Goal: Information Seeking & Learning: Check status

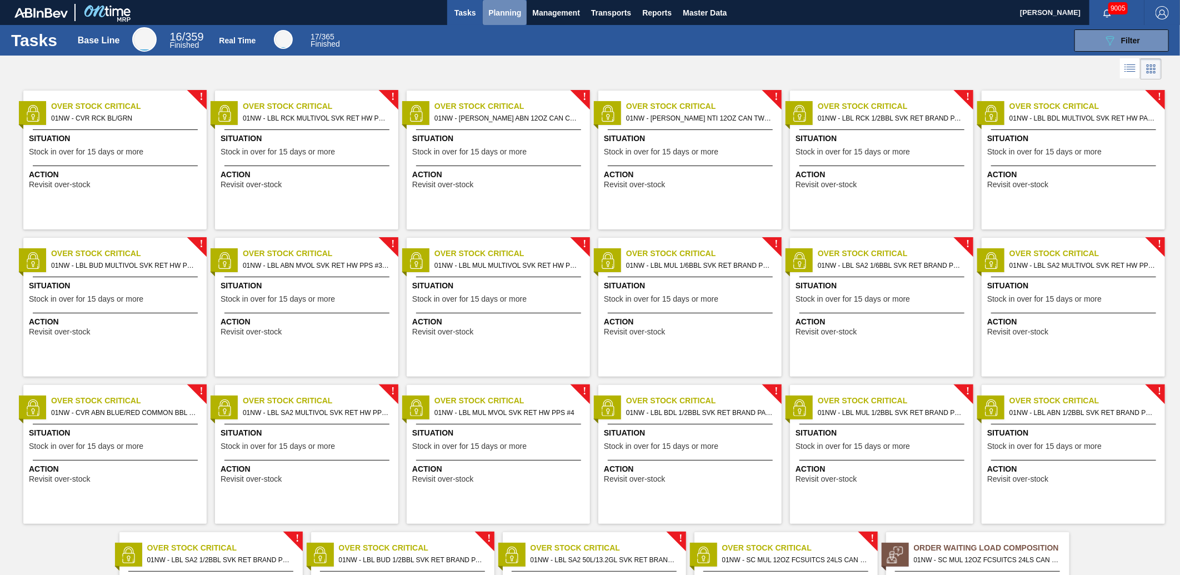
click at [504, 20] on button "Planning" at bounding box center [505, 12] width 44 height 25
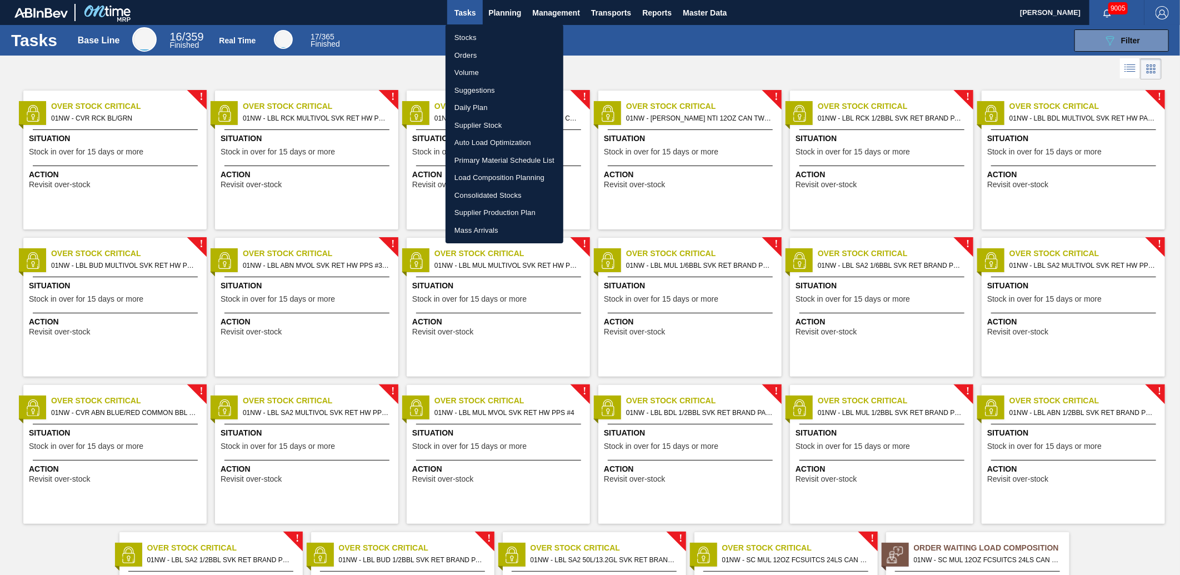
click at [478, 35] on li "Stocks" at bounding box center [504, 38] width 118 height 18
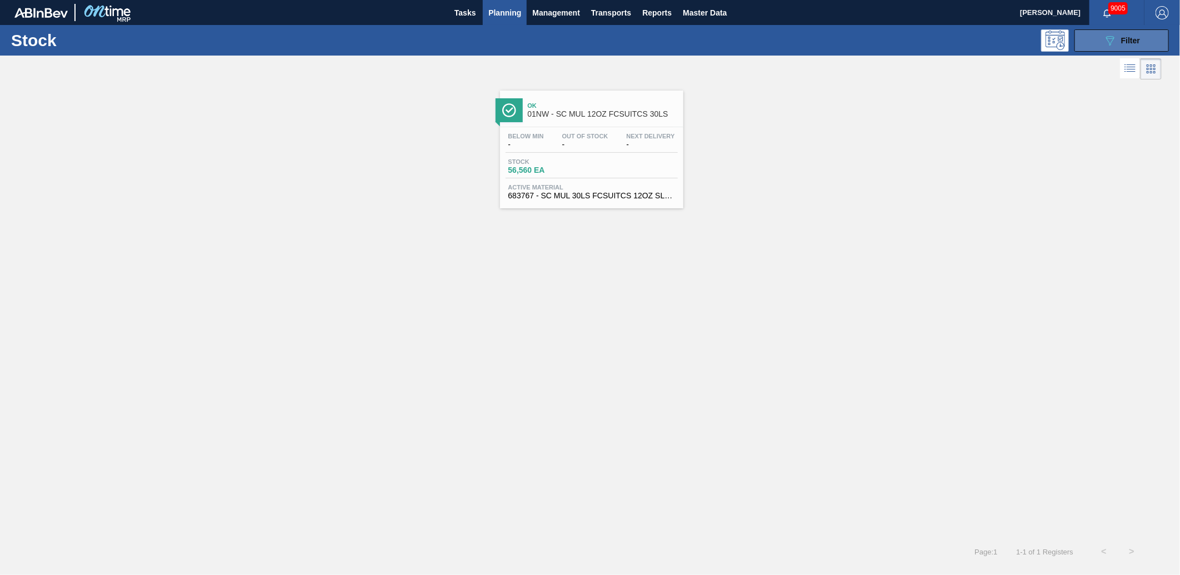
click at [1114, 50] on button "089F7B8B-B2A5-4AFE-B5C0-19BA573D28AC Filter" at bounding box center [1121, 40] width 94 height 22
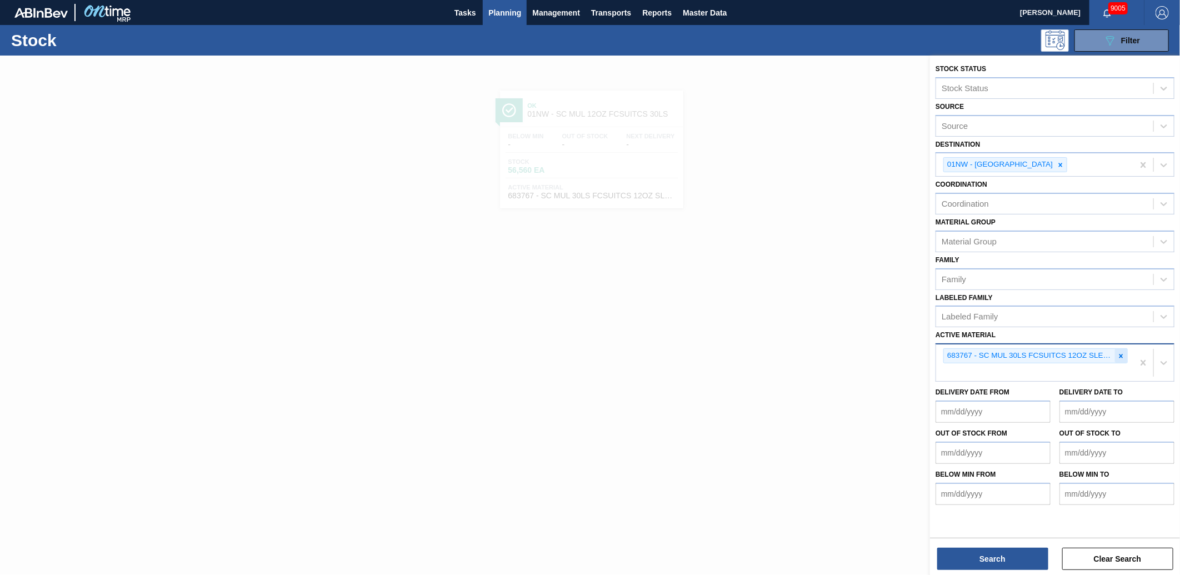
click at [1119, 354] on icon at bounding box center [1121, 356] width 8 height 8
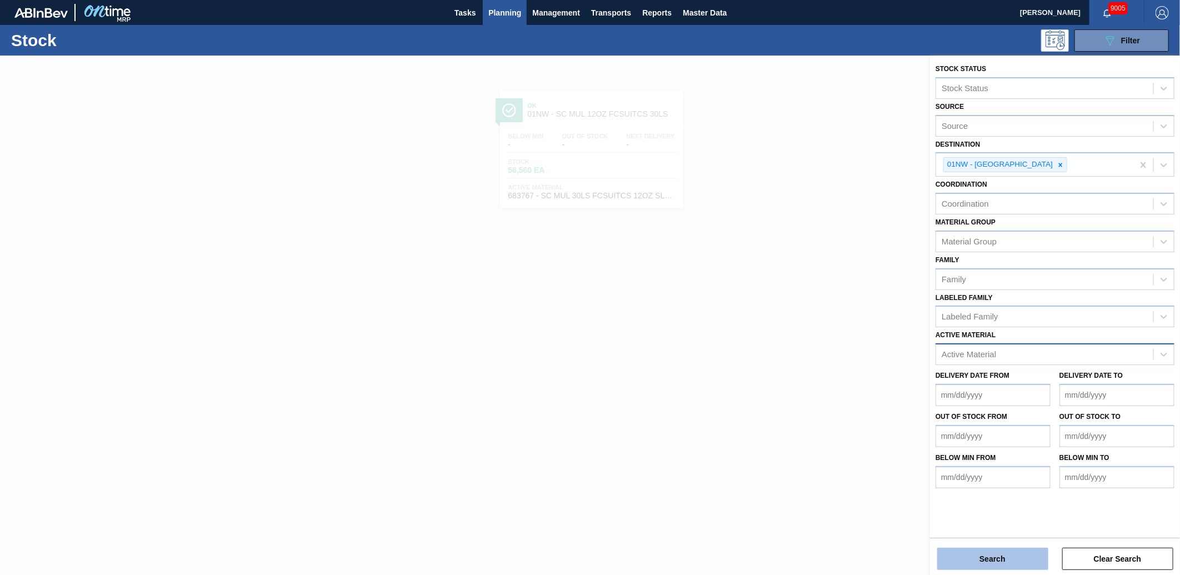
click at [1008, 552] on button "Search" at bounding box center [992, 559] width 111 height 22
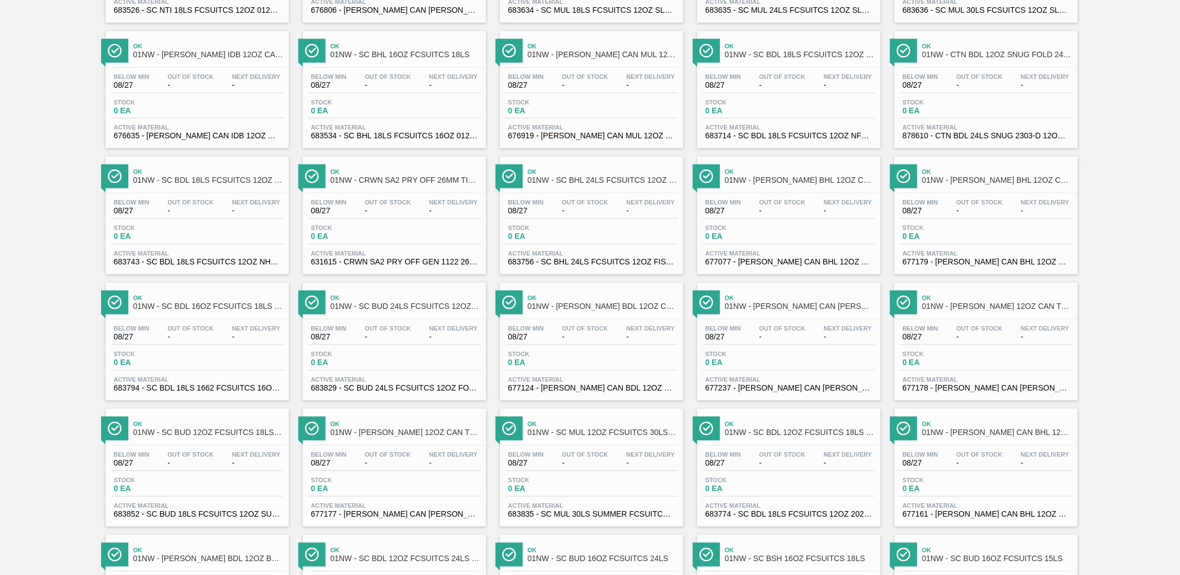
scroll to position [800, 0]
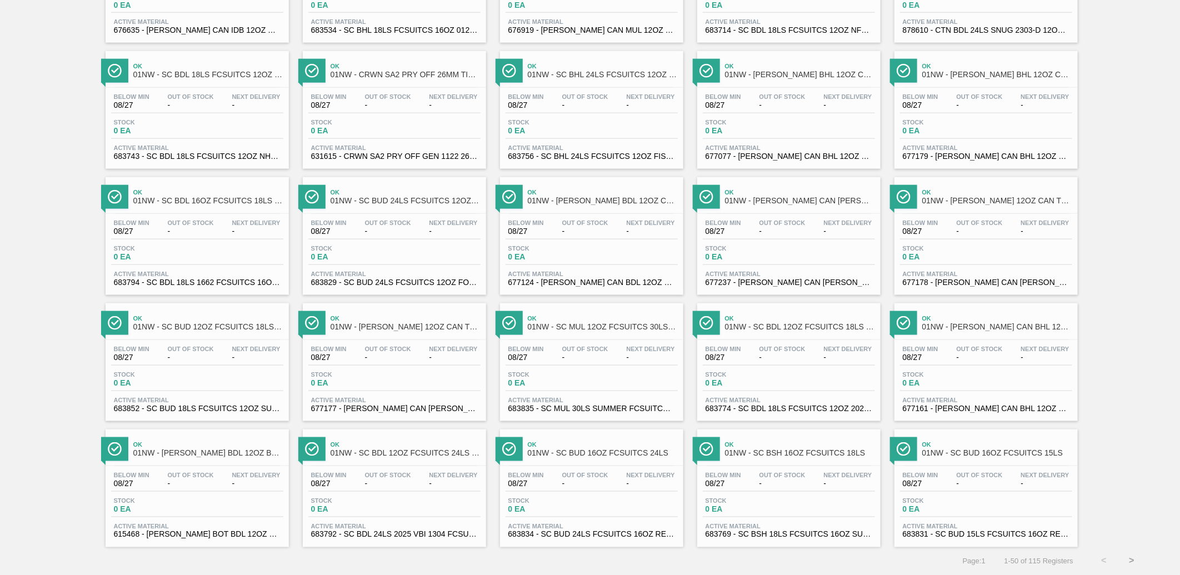
click at [1130, 560] on button ">" at bounding box center [1131, 561] width 28 height 28
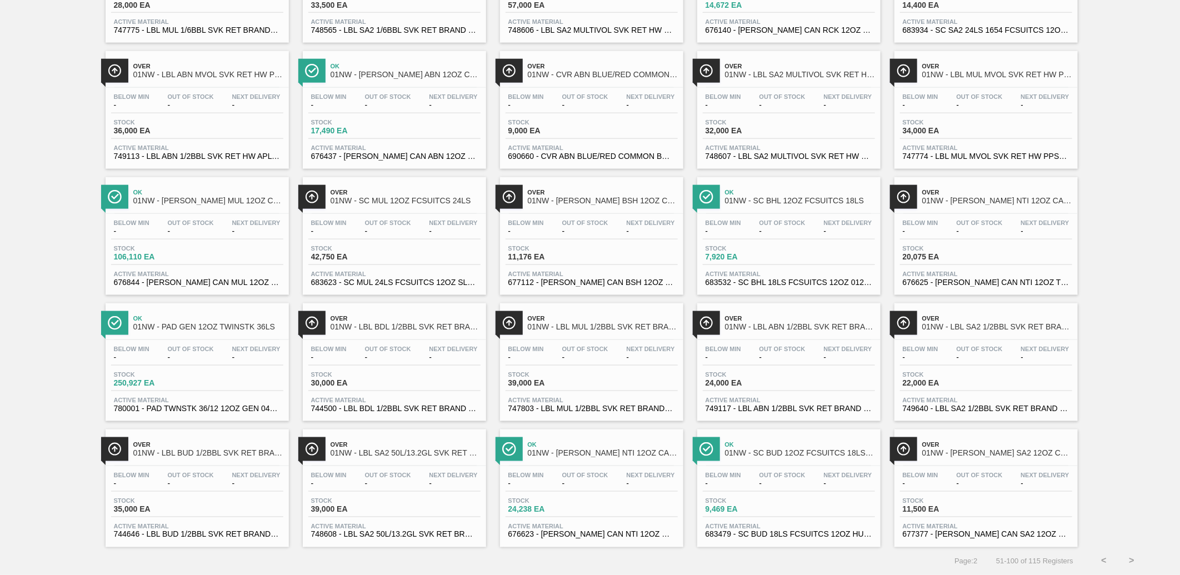
click at [1131, 558] on button ">" at bounding box center [1131, 561] width 28 height 28
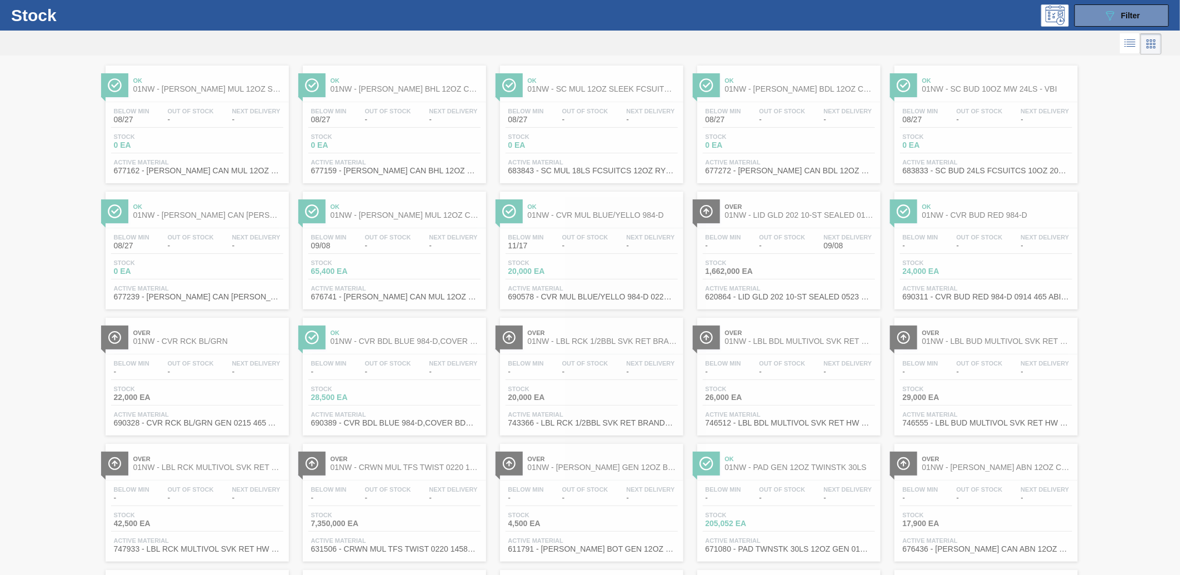
scroll to position [0, 0]
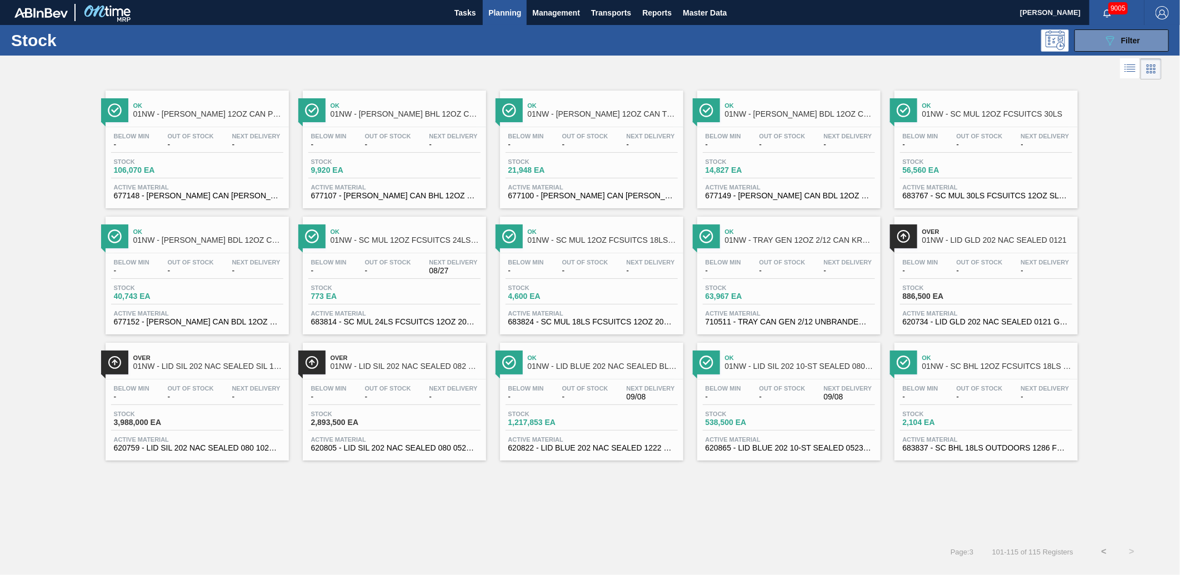
click at [1106, 551] on button "<" at bounding box center [1104, 552] width 28 height 28
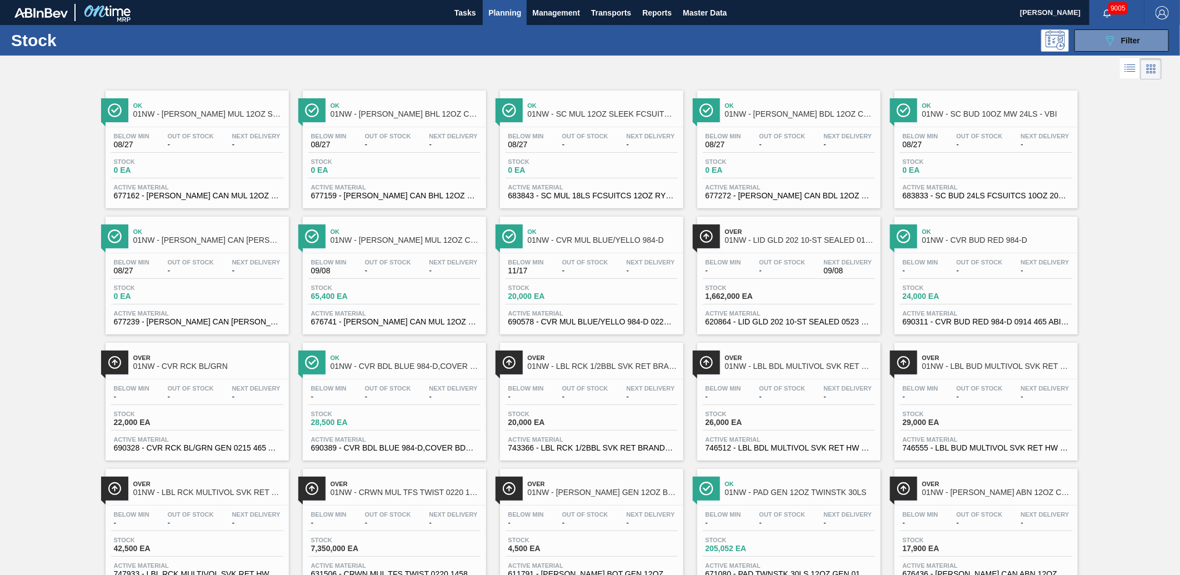
drag, startPoint x: 1143, startPoint y: 462, endPoint x: 1146, endPoint y: 469, distance: 7.7
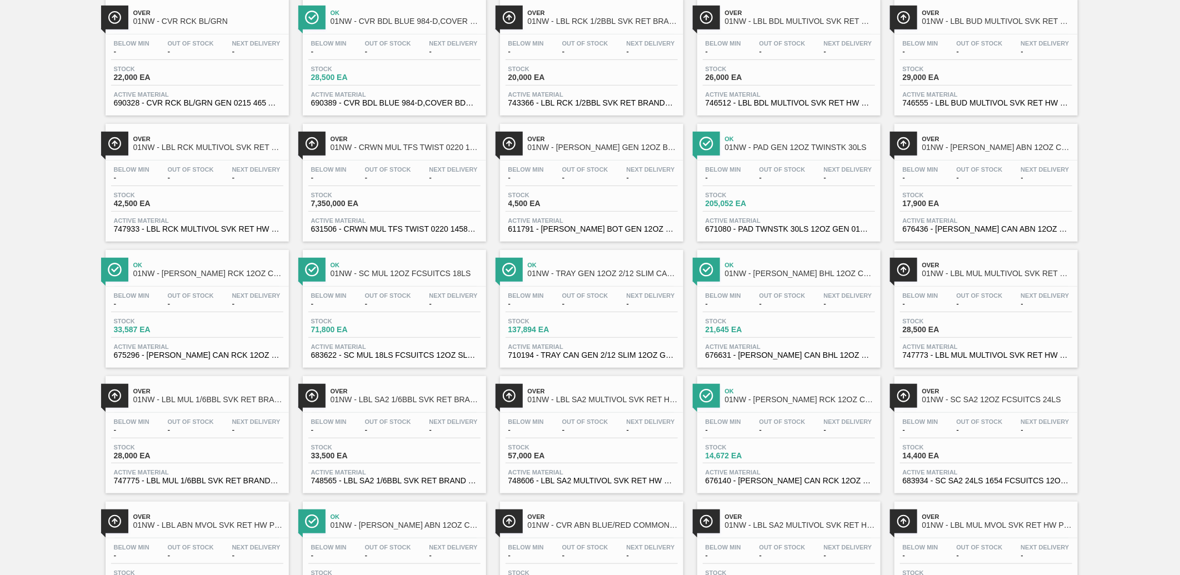
scroll to position [800, 0]
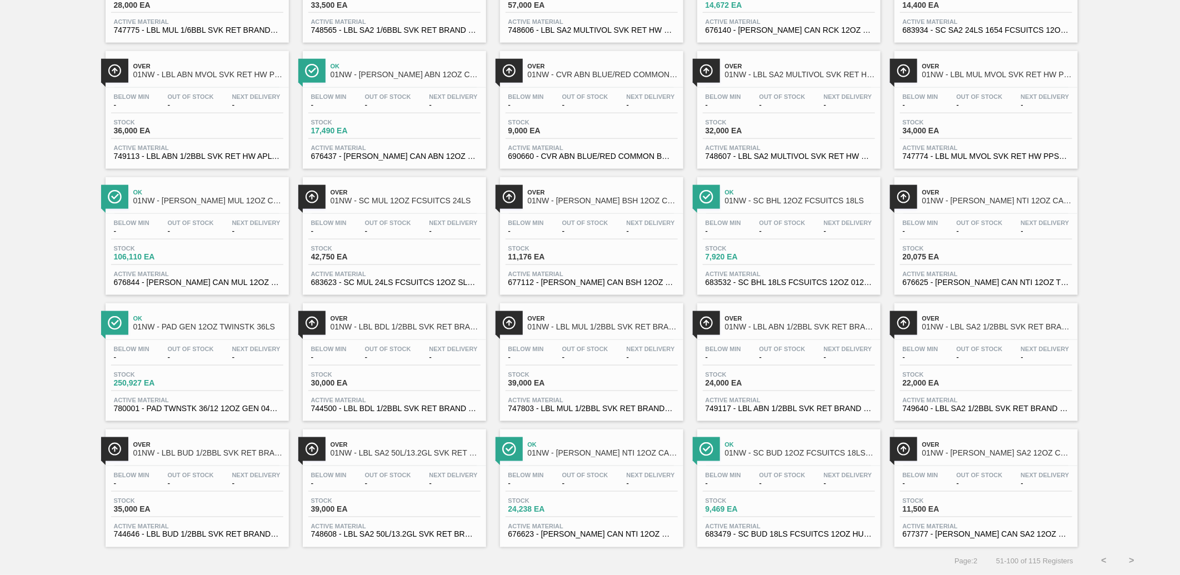
click at [1103, 564] on button "<" at bounding box center [1104, 561] width 28 height 28
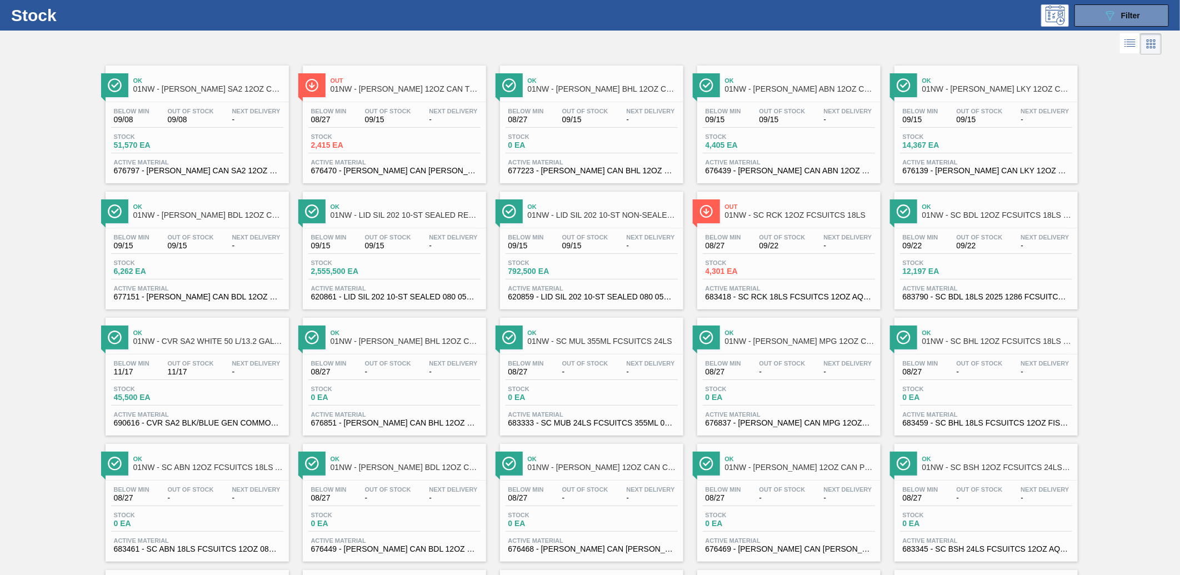
scroll to position [0, 0]
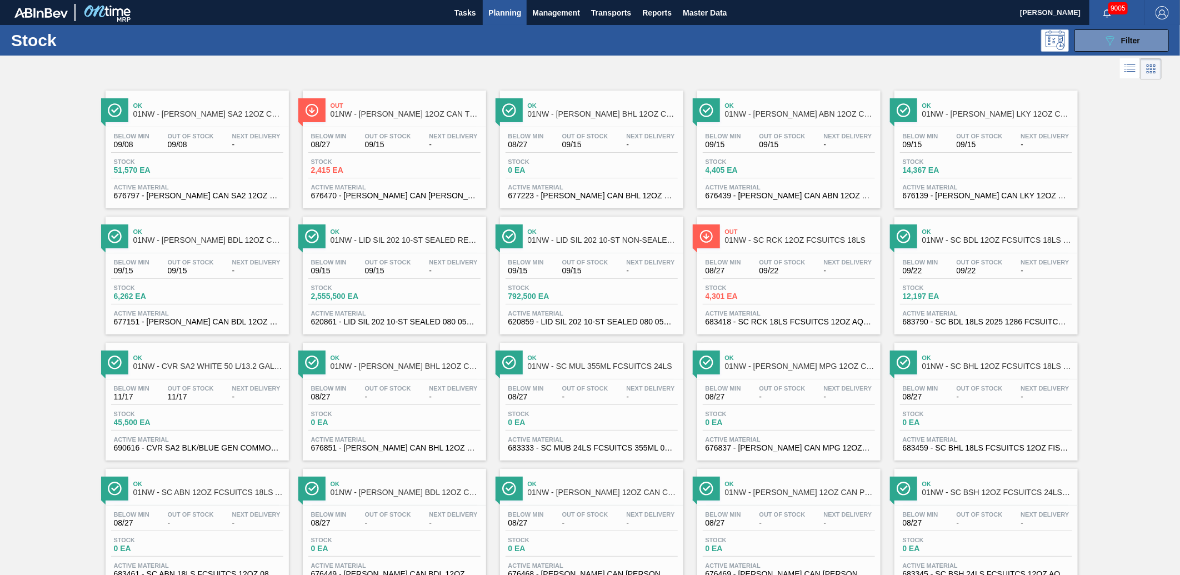
click at [364, 34] on div "089F7B8B-B2A5-4AFE-B5C0-19BA573D28AC Filter" at bounding box center [677, 40] width 994 height 22
click at [324, 71] on div at bounding box center [580, 69] width 1161 height 27
click at [348, 158] on span "Stock" at bounding box center [350, 161] width 78 height 7
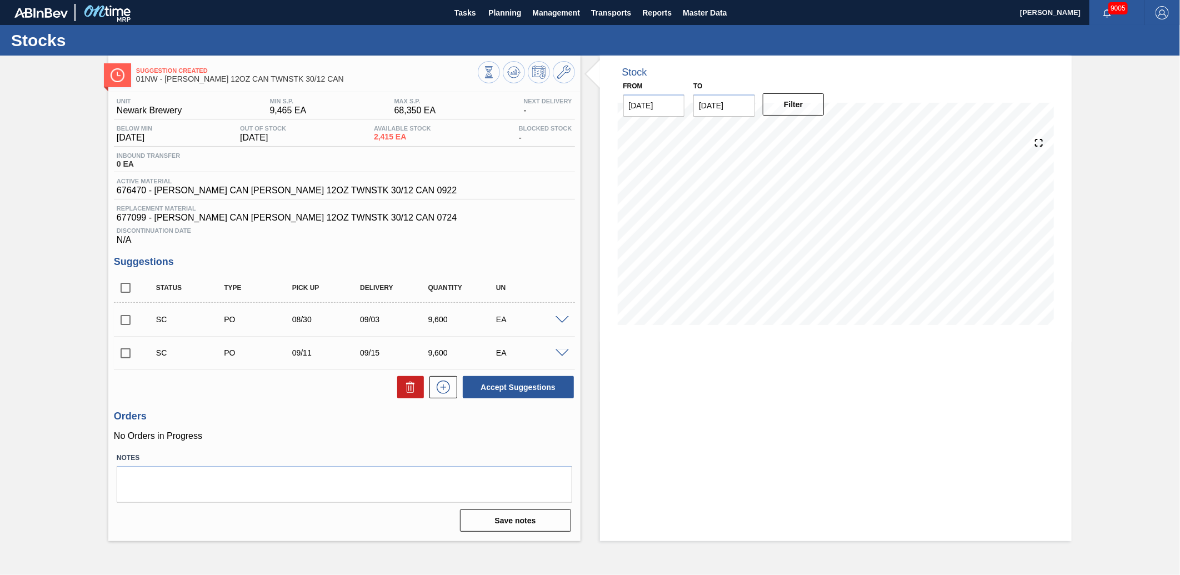
click at [562, 317] on span at bounding box center [561, 320] width 13 height 8
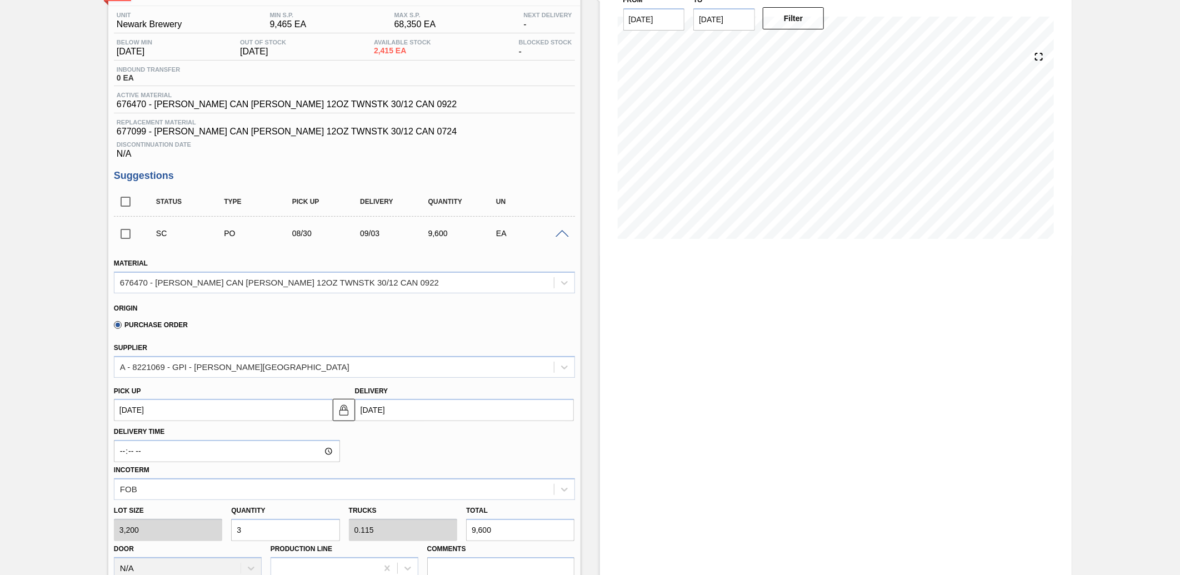
scroll to position [173, 0]
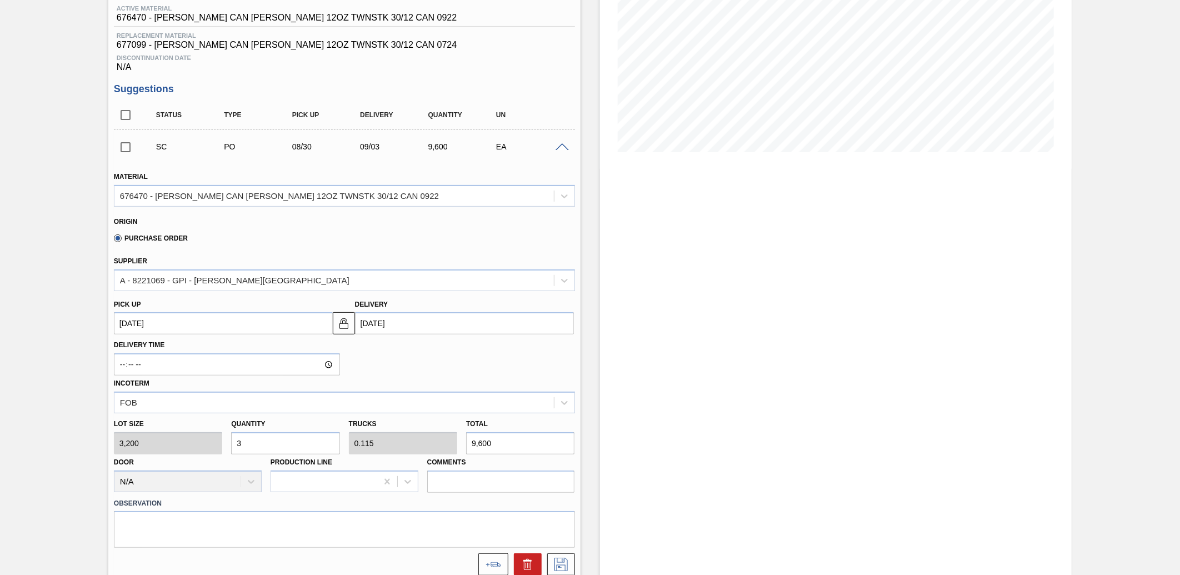
click at [558, 148] on span at bounding box center [561, 147] width 13 height 8
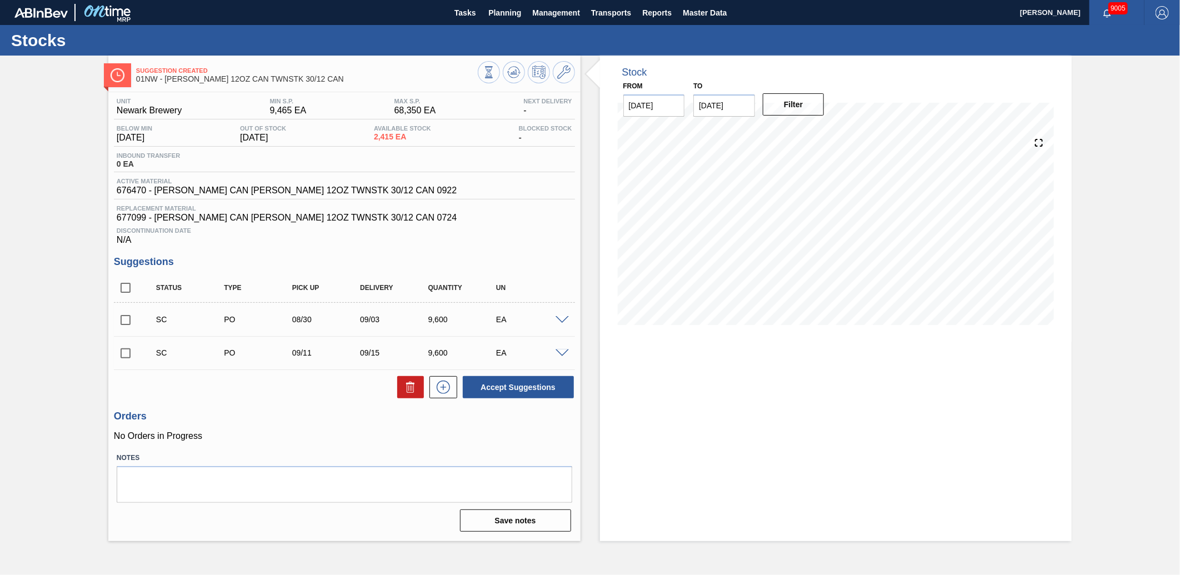
click at [562, 353] on span at bounding box center [561, 353] width 13 height 8
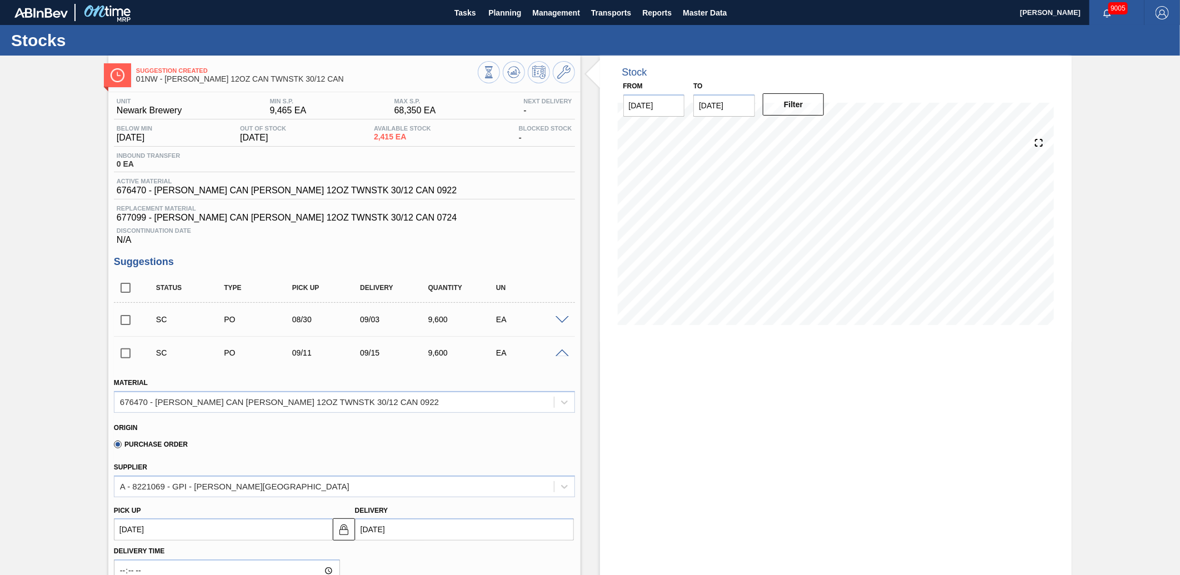
scroll to position [173, 0]
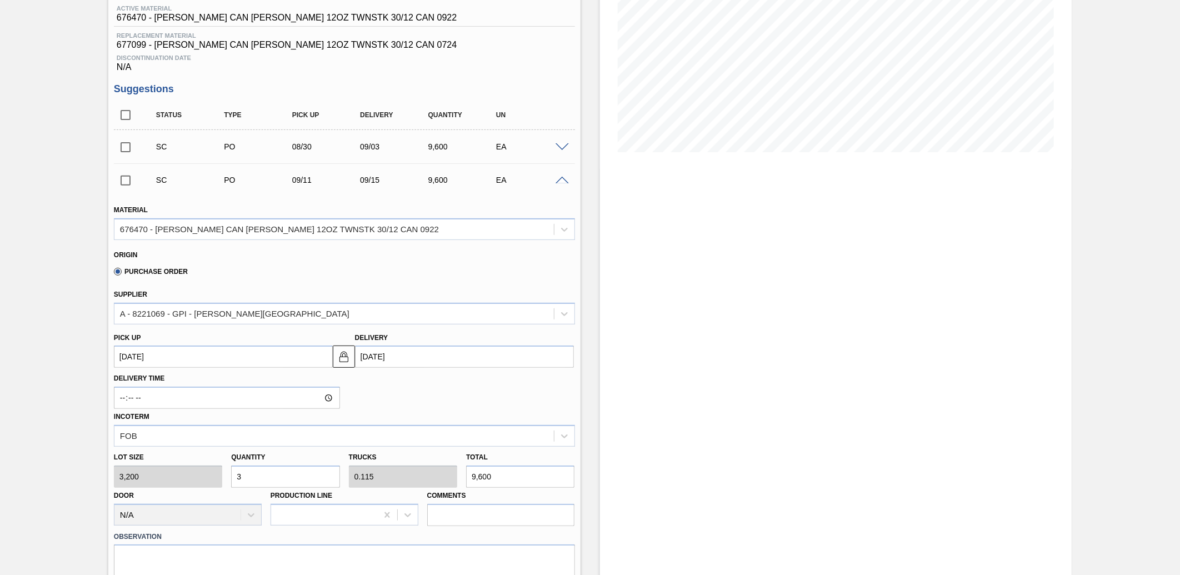
click at [564, 183] on span at bounding box center [561, 181] width 13 height 8
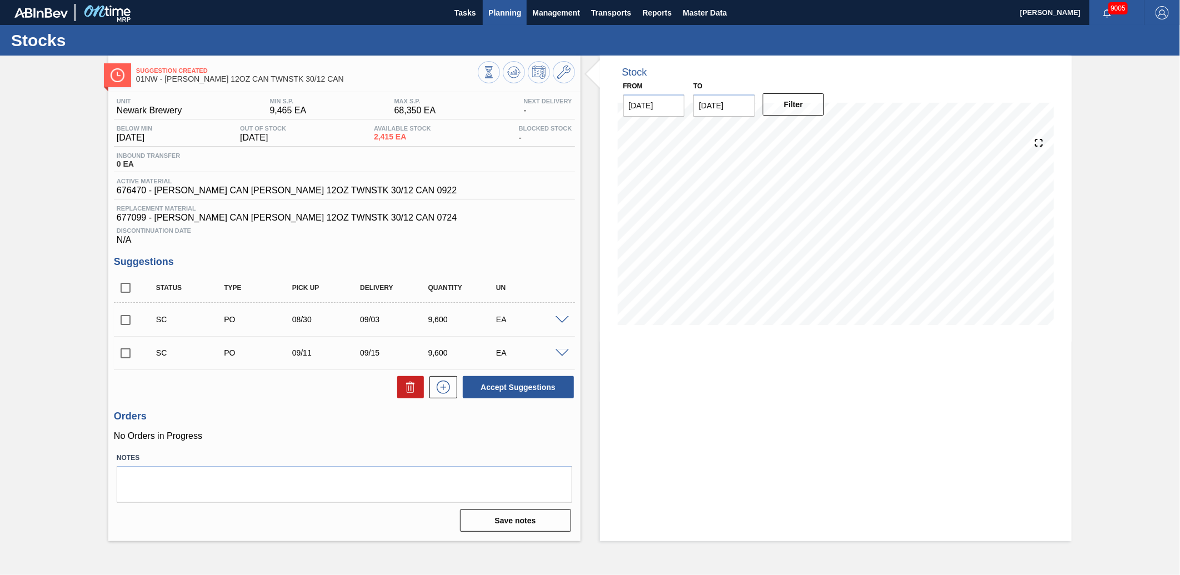
click at [508, 12] on span "Planning" at bounding box center [504, 12] width 33 height 13
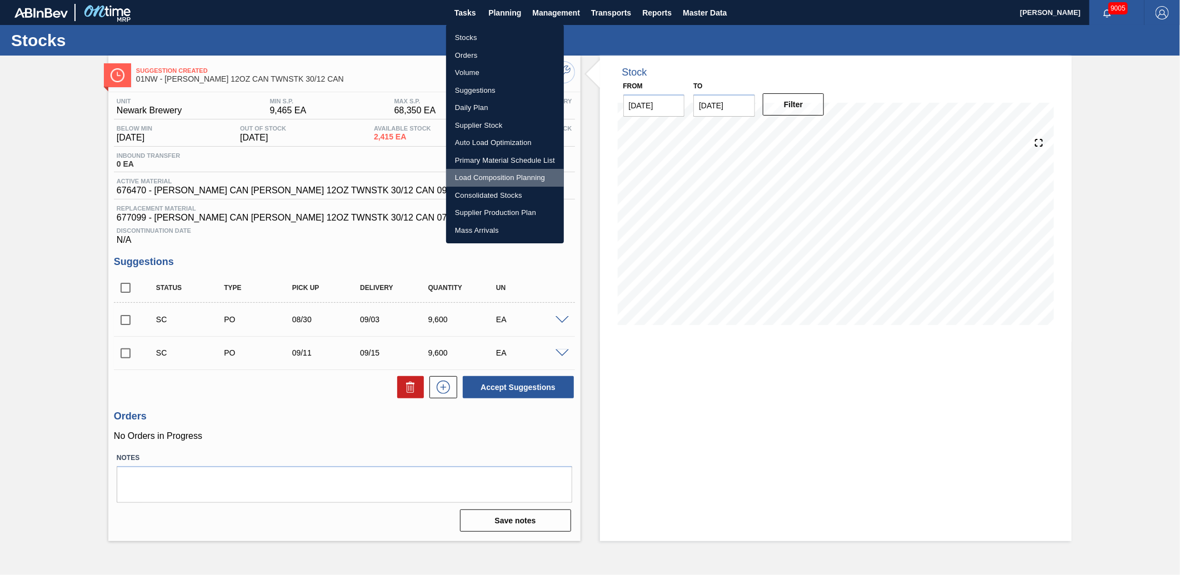
click at [500, 177] on li "Load Composition Planning" at bounding box center [505, 178] width 118 height 18
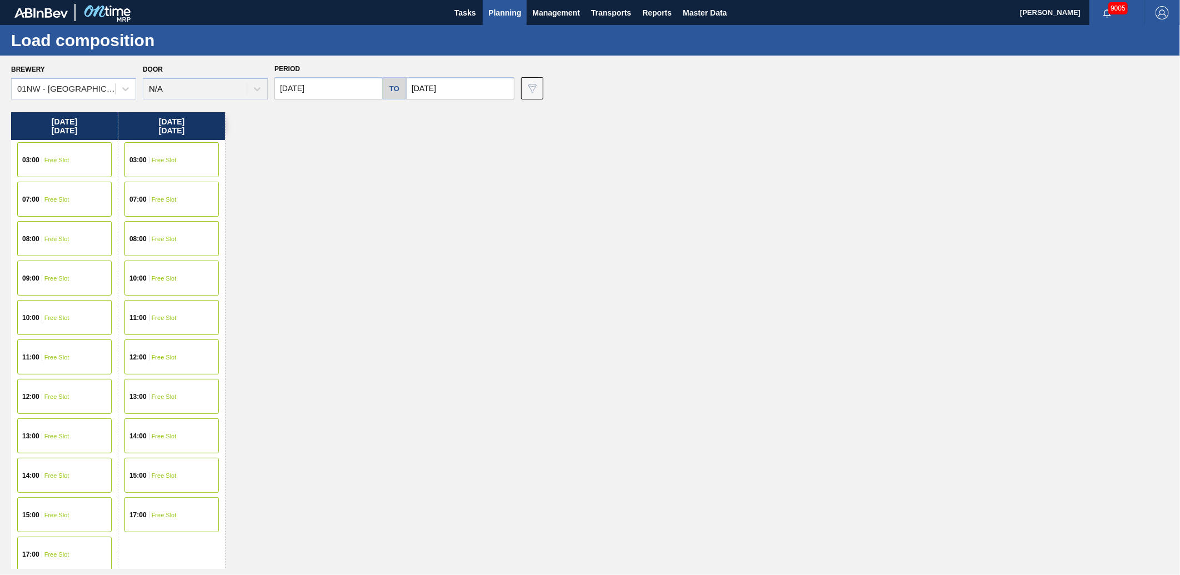
click at [470, 96] on input "[DATE]" at bounding box center [460, 88] width 108 height 22
click at [507, 245] on div "5" at bounding box center [508, 240] width 15 height 15
type input "[DATE]"
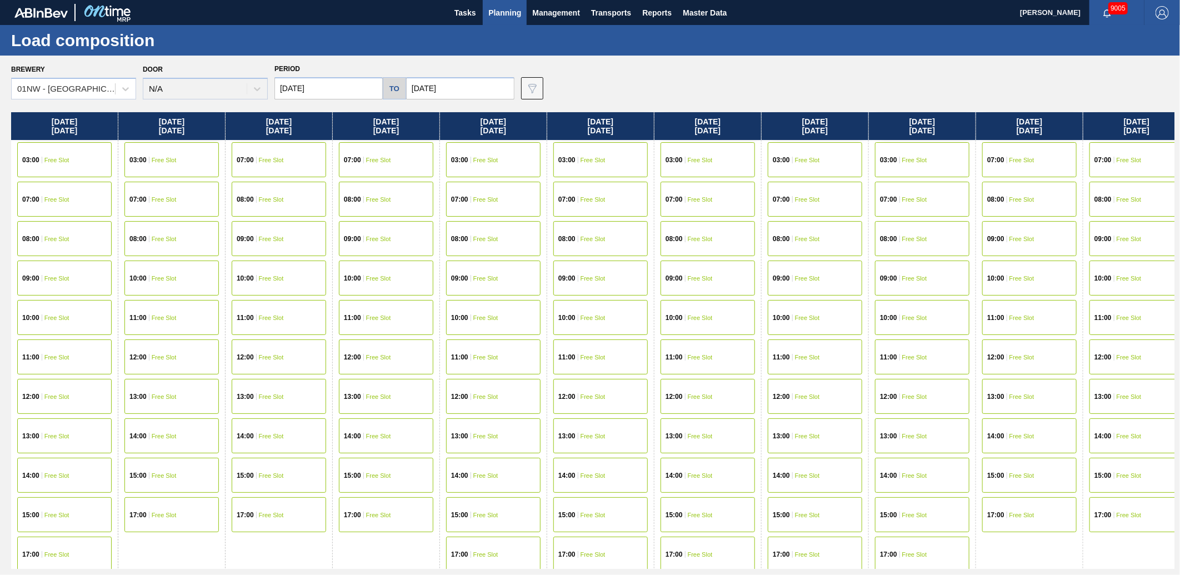
click at [349, 91] on input "[DATE]" at bounding box center [328, 88] width 108 height 22
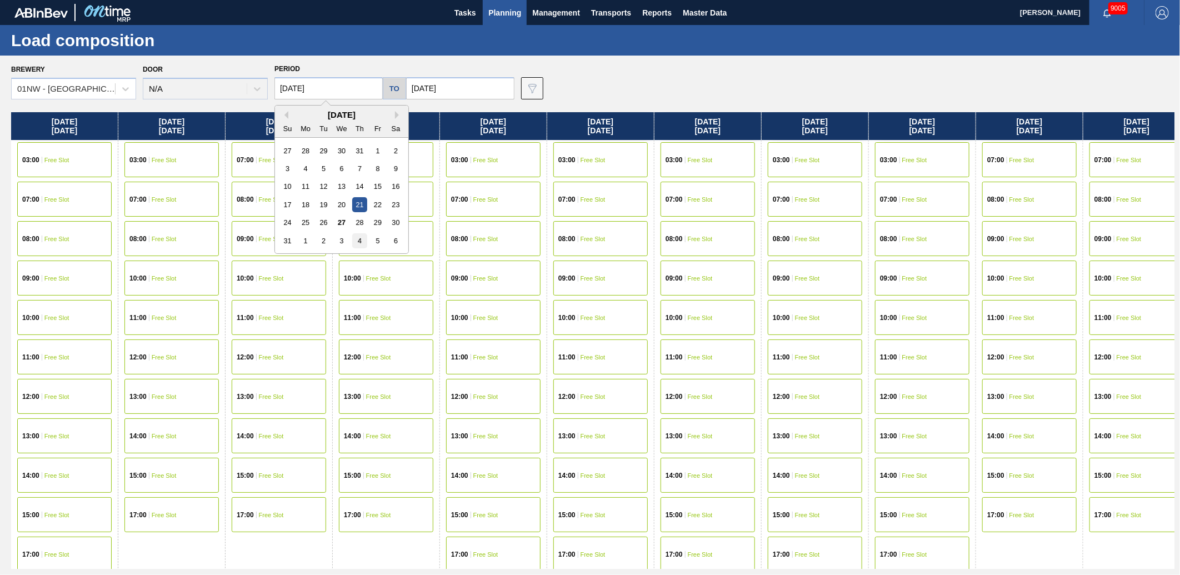
click at [364, 241] on div "4" at bounding box center [359, 240] width 15 height 15
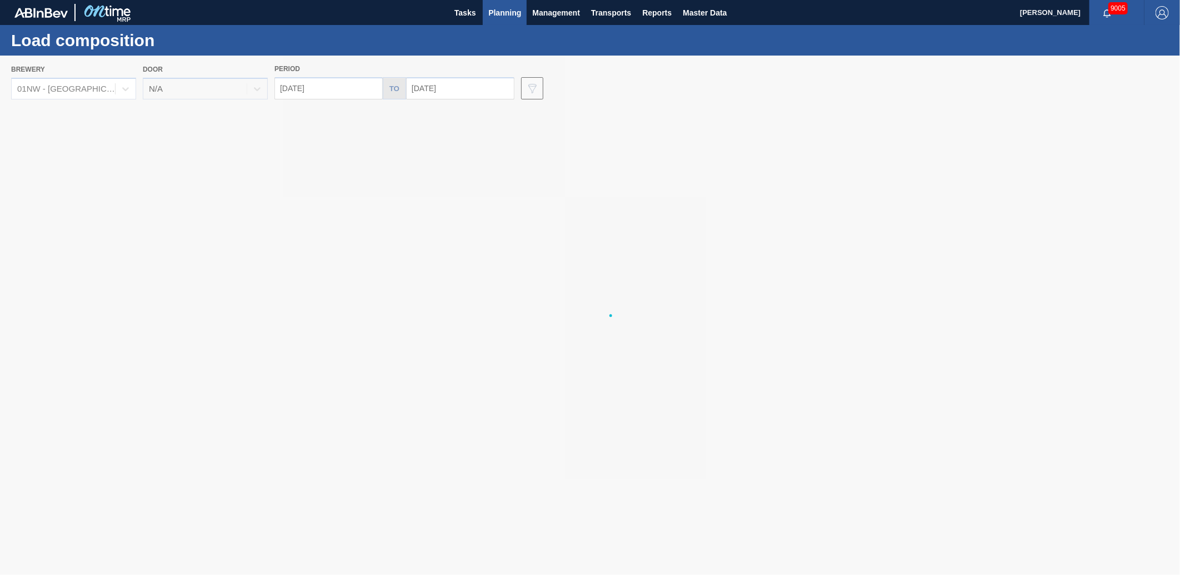
type input "[DATE]"
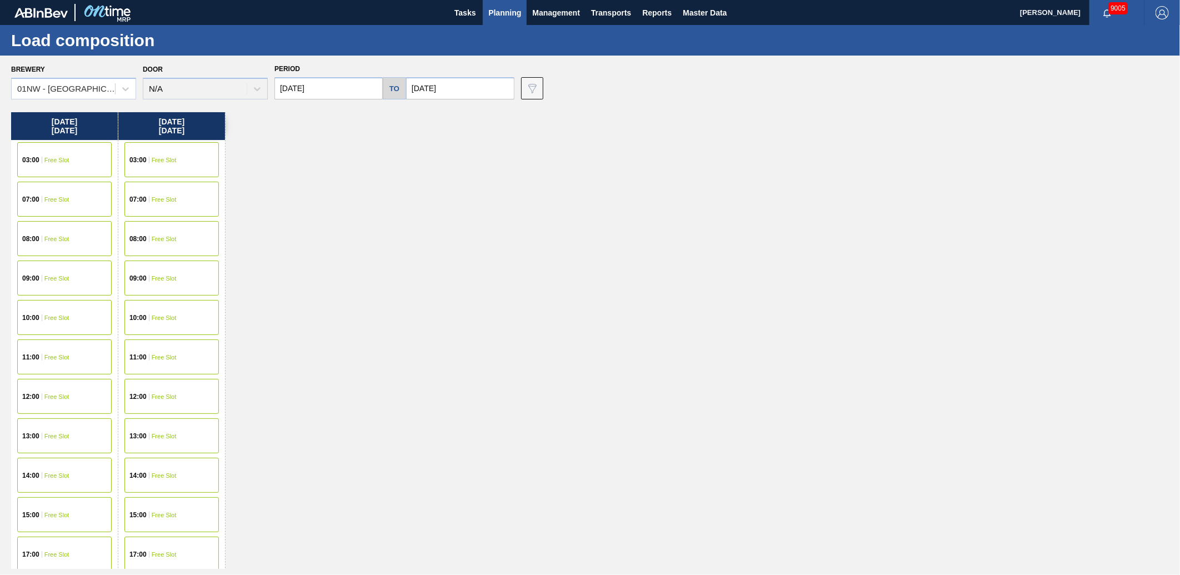
click at [169, 275] on span "Free Slot" at bounding box center [164, 278] width 25 height 7
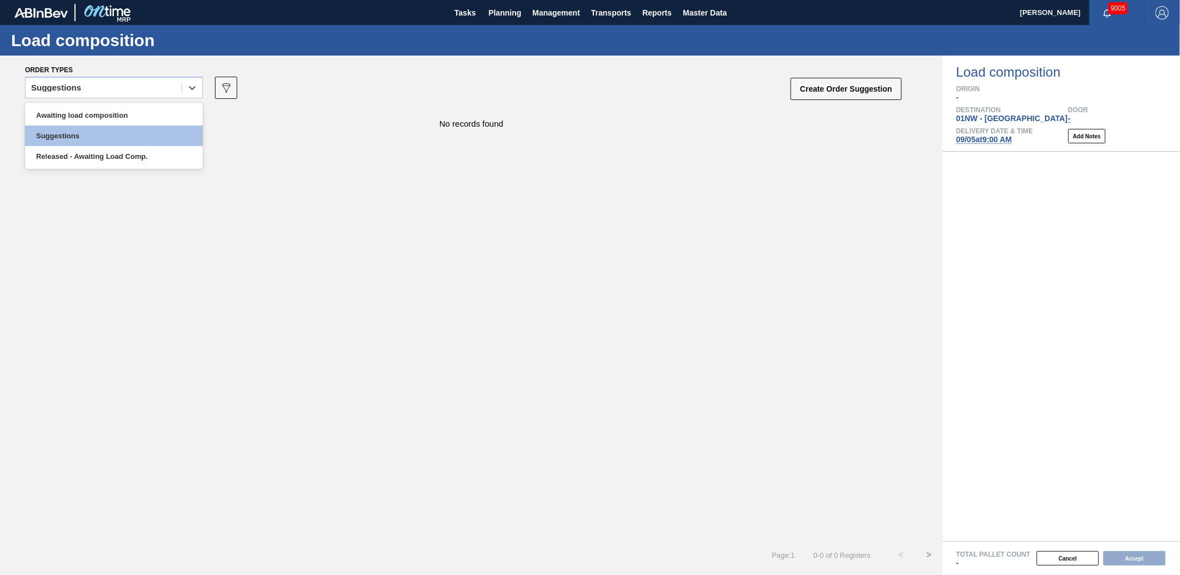
drag, startPoint x: 159, startPoint y: 94, endPoint x: 153, endPoint y: 100, distance: 7.9
click at [153, 100] on div "option Awaiting load composition focused, 1 of 3. 3 results available. Use Up a…" at bounding box center [114, 91] width 178 height 29
click at [141, 118] on div "Awaiting load composition" at bounding box center [114, 115] width 178 height 21
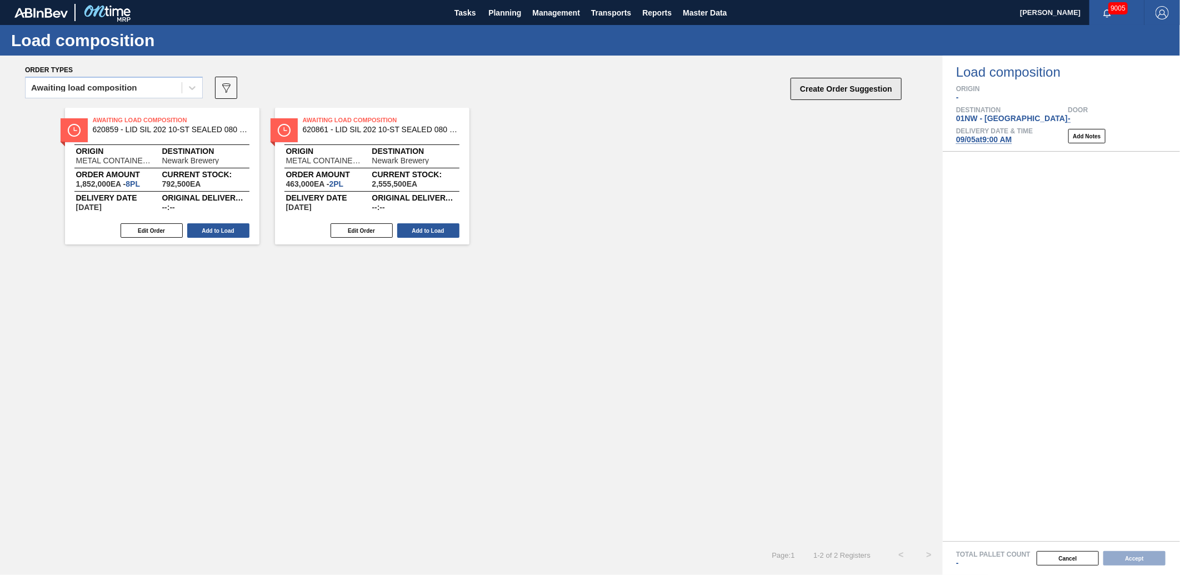
click at [862, 85] on button "Create Order Suggestion" at bounding box center [845, 89] width 111 height 22
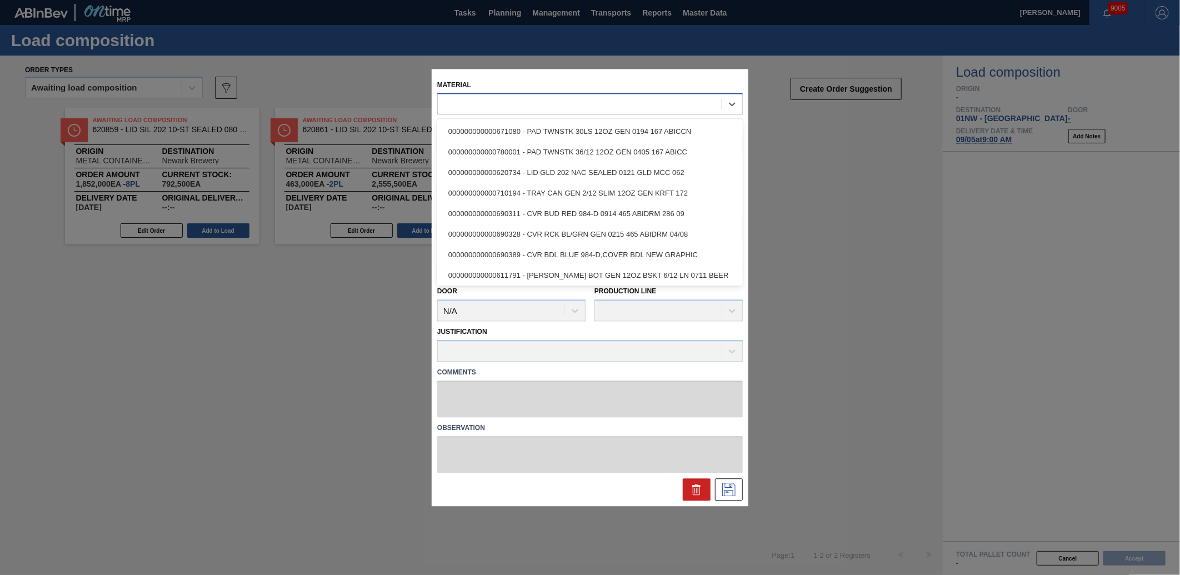
click at [573, 103] on div at bounding box center [580, 104] width 284 height 16
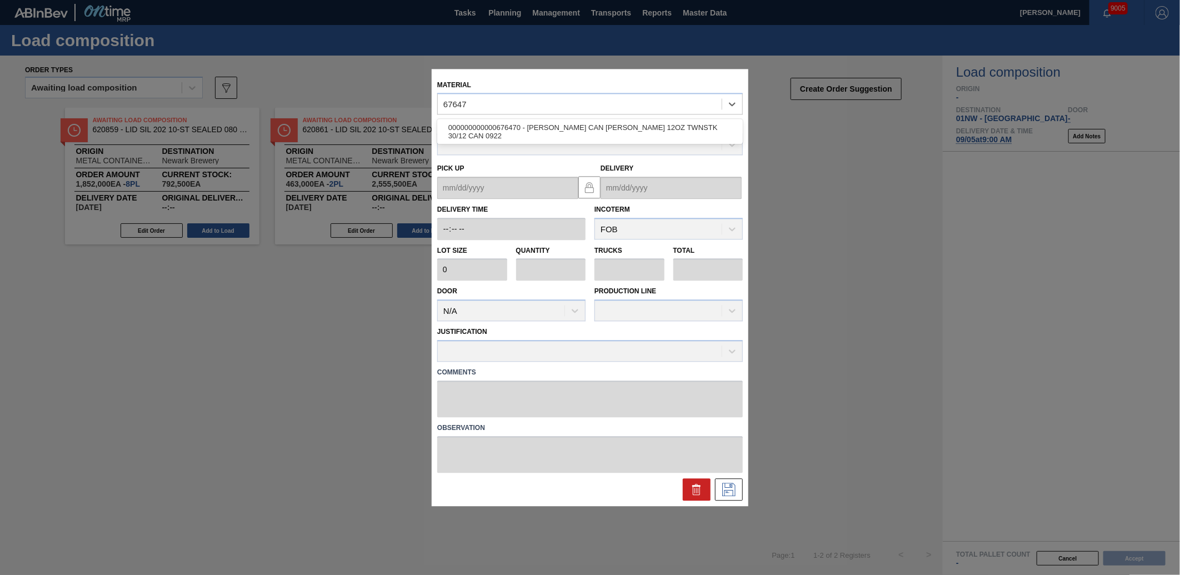
type input "676470"
click at [600, 128] on div "000000000000676470 - [PERSON_NAME] CAN [PERSON_NAME] 12OZ TWNSTK 30/12 CAN 0922" at bounding box center [589, 132] width 305 height 21
type input "3,200"
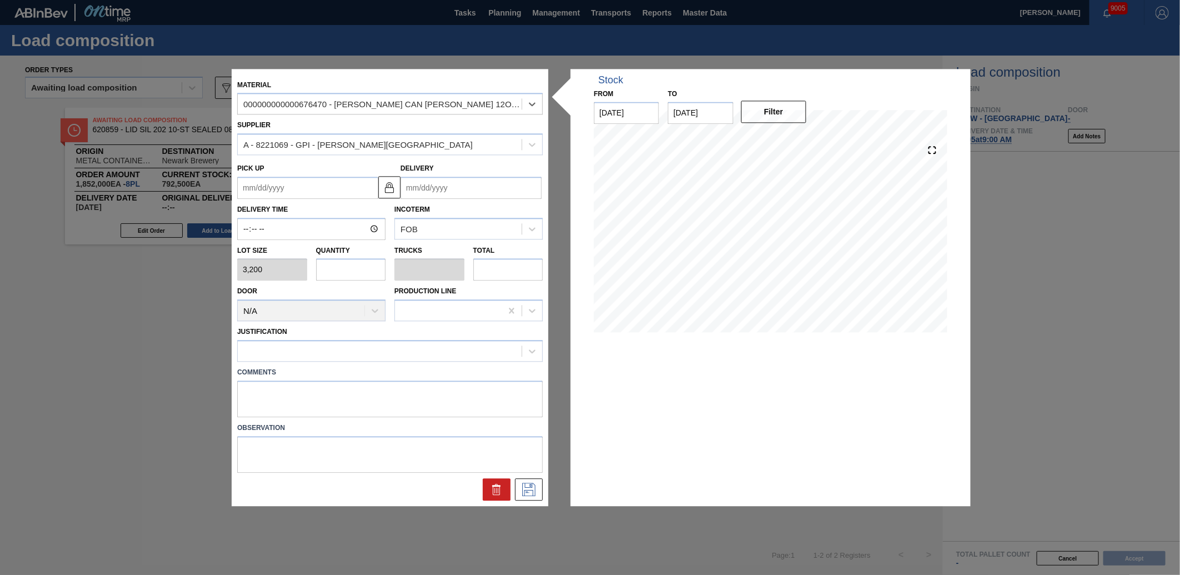
click at [342, 272] on input "text" at bounding box center [351, 270] width 70 height 22
type input "7"
type input "0.269"
type input "22,400"
type input "0"
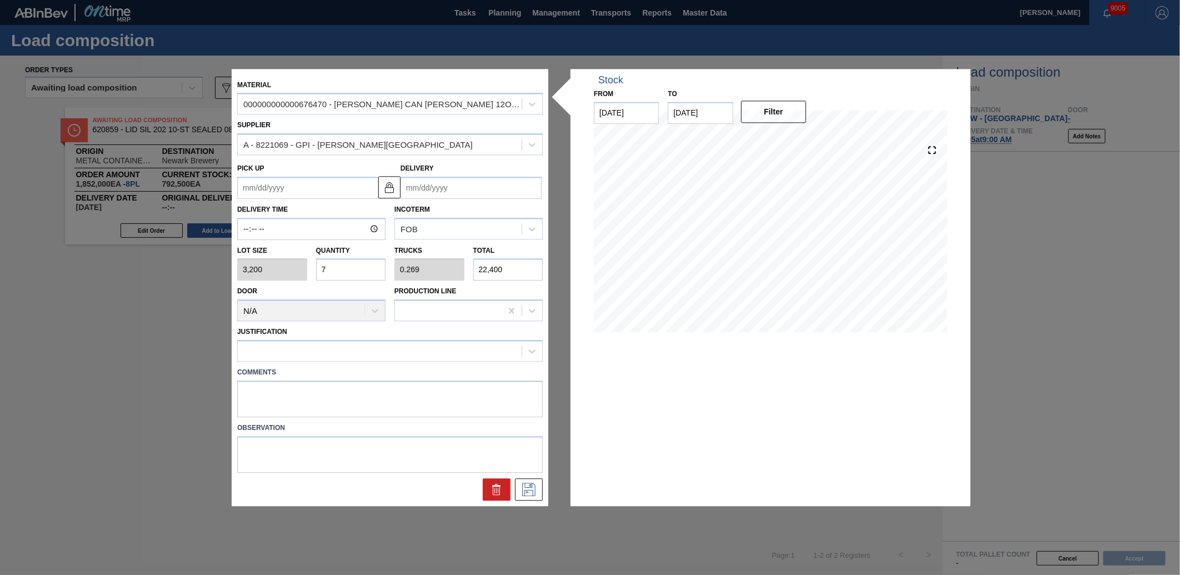
type input "0"
type input "6"
type input "0.231"
type input "19,200"
type input "6"
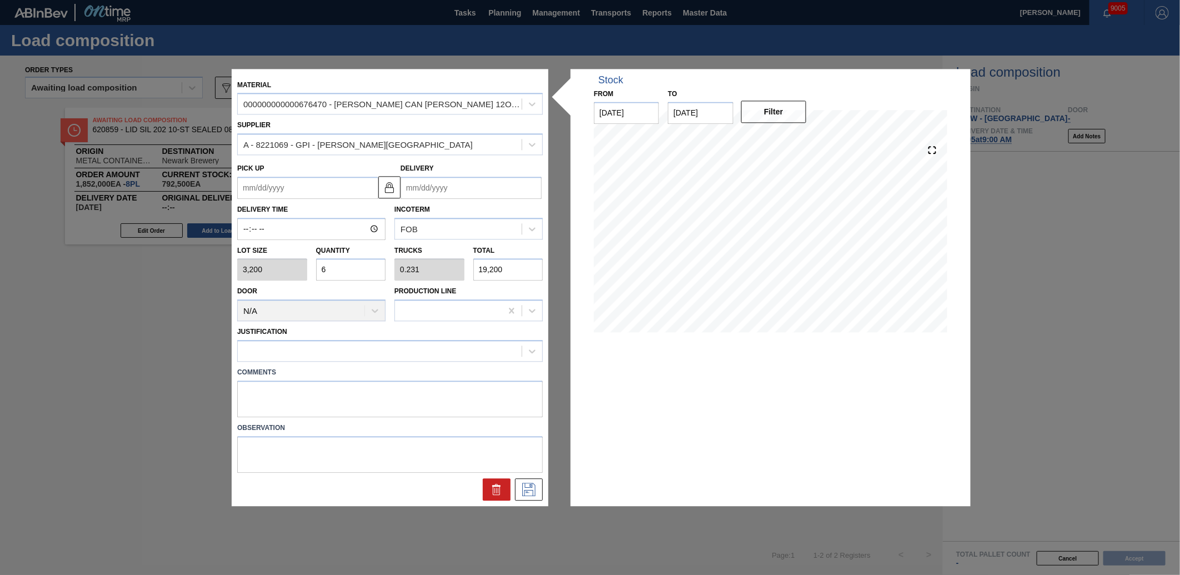
click at [469, 192] on input "Delivery" at bounding box center [470, 188] width 141 height 22
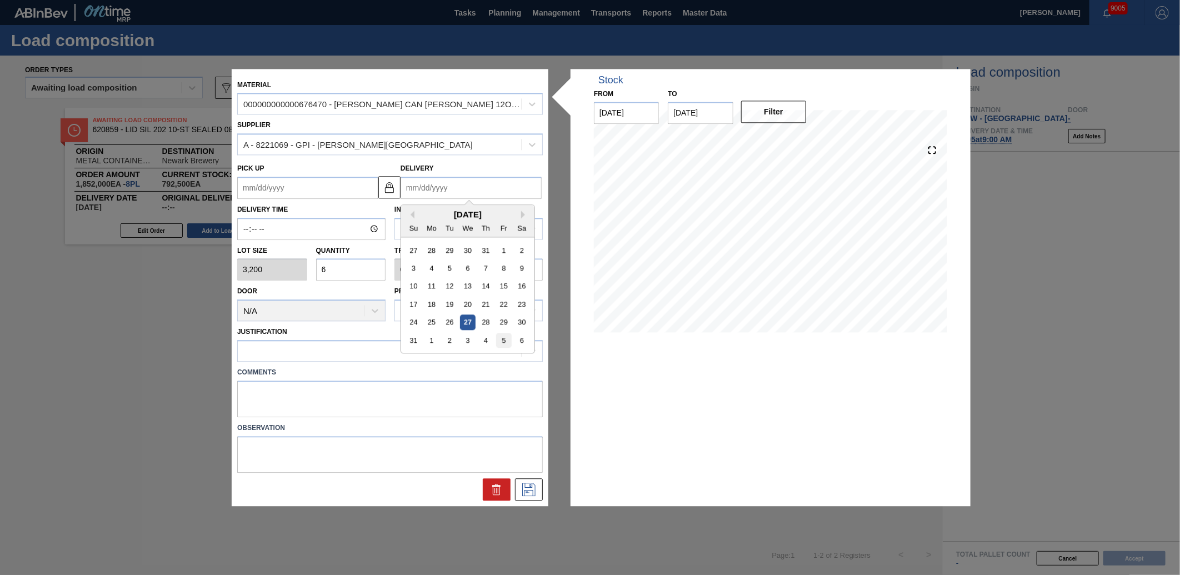
click at [508, 341] on div "5" at bounding box center [503, 340] width 15 height 15
type up "[DATE]"
type input "[DATE]"
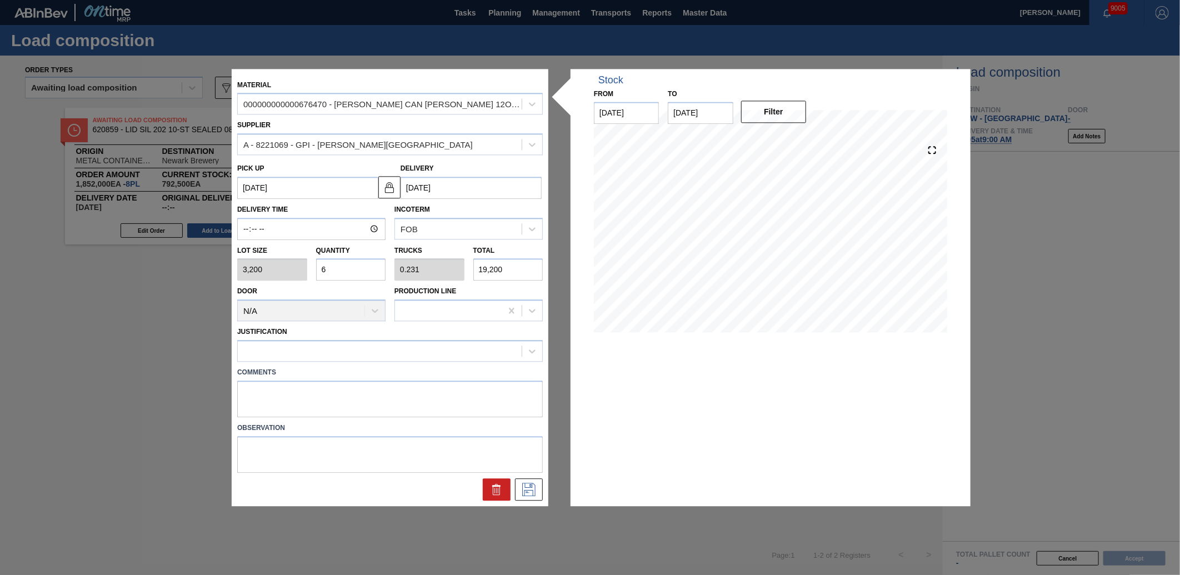
click at [243, 217] on label "Delivery Time" at bounding box center [311, 210] width 148 height 16
click at [243, 218] on input "Delivery Time" at bounding box center [311, 229] width 148 height 22
click at [247, 227] on input "Delivery Time" at bounding box center [311, 229] width 148 height 22
type input "09:00"
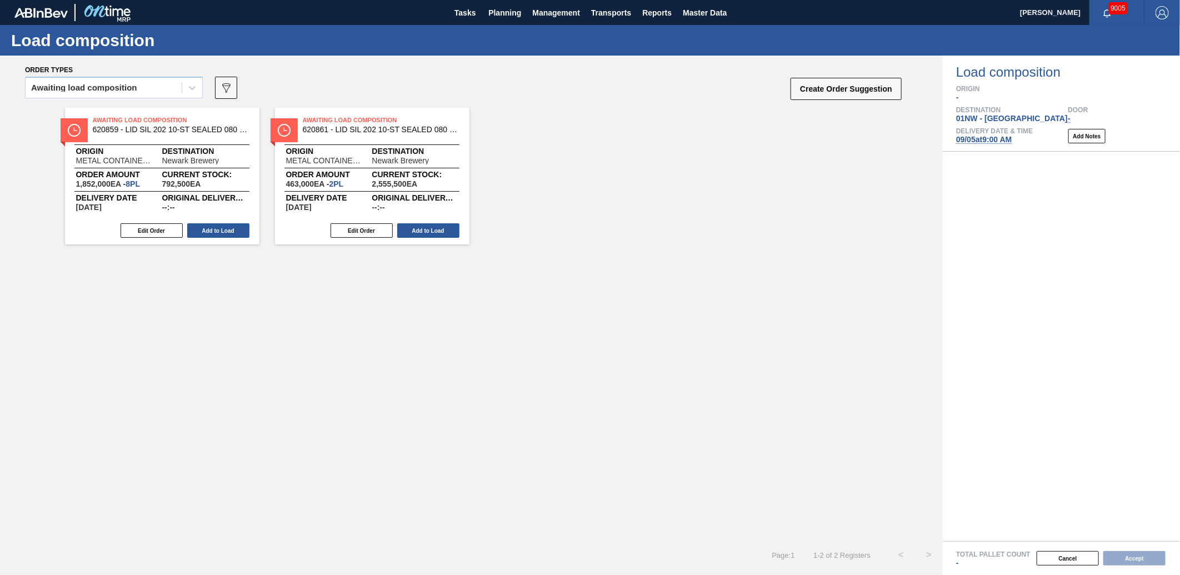
click at [412, 379] on div "Awaiting Load Composition 620859 - LID SIL 202 10-ST SEALED 080 0523 SIL 06 Ori…" at bounding box center [471, 324] width 942 height 433
click at [501, 12] on span "Planning" at bounding box center [504, 12] width 33 height 13
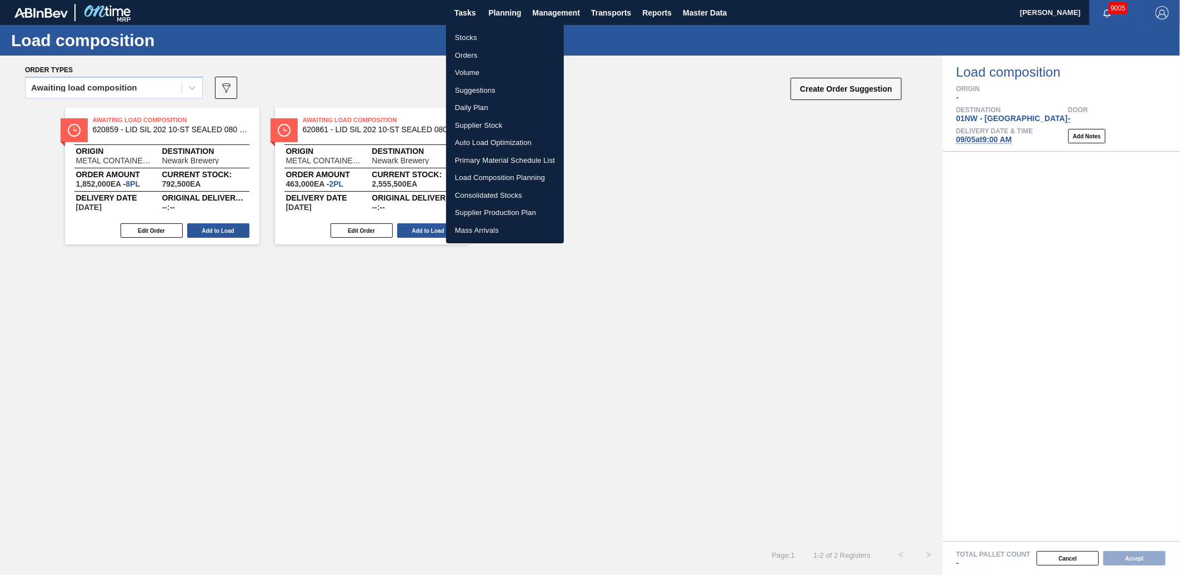
click at [496, 175] on li "Load Composition Planning" at bounding box center [505, 178] width 118 height 18
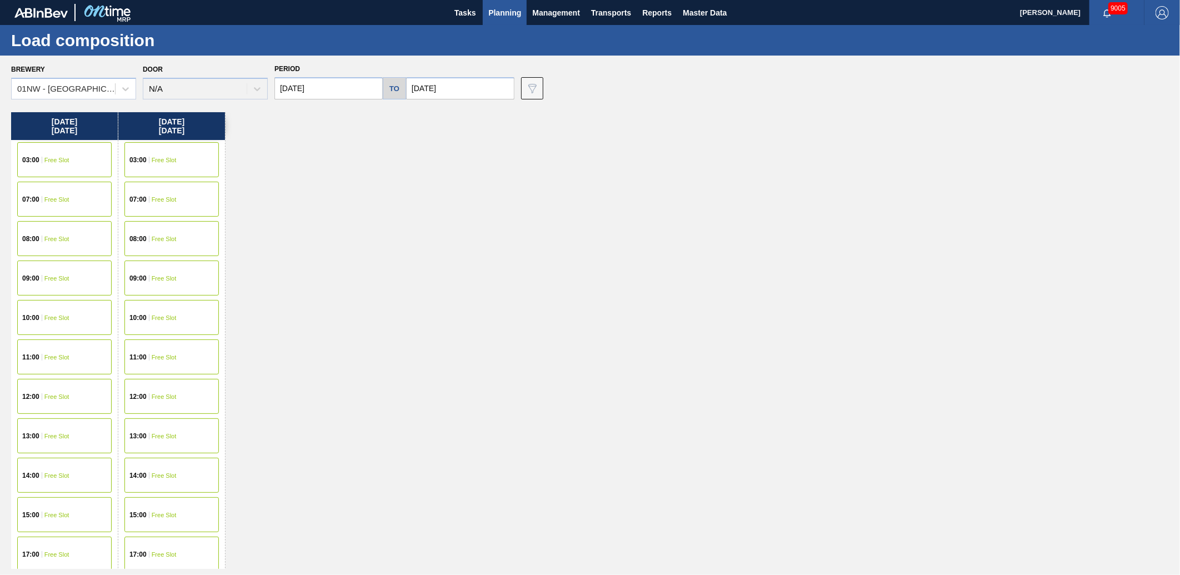
click at [733, 103] on div "Brewery 01NW - [GEOGRAPHIC_DATA] Door N/A Period [DATE] to [DATE] Data view fil…" at bounding box center [590, 315] width 1180 height 519
click at [509, 15] on span "Planning" at bounding box center [504, 12] width 33 height 13
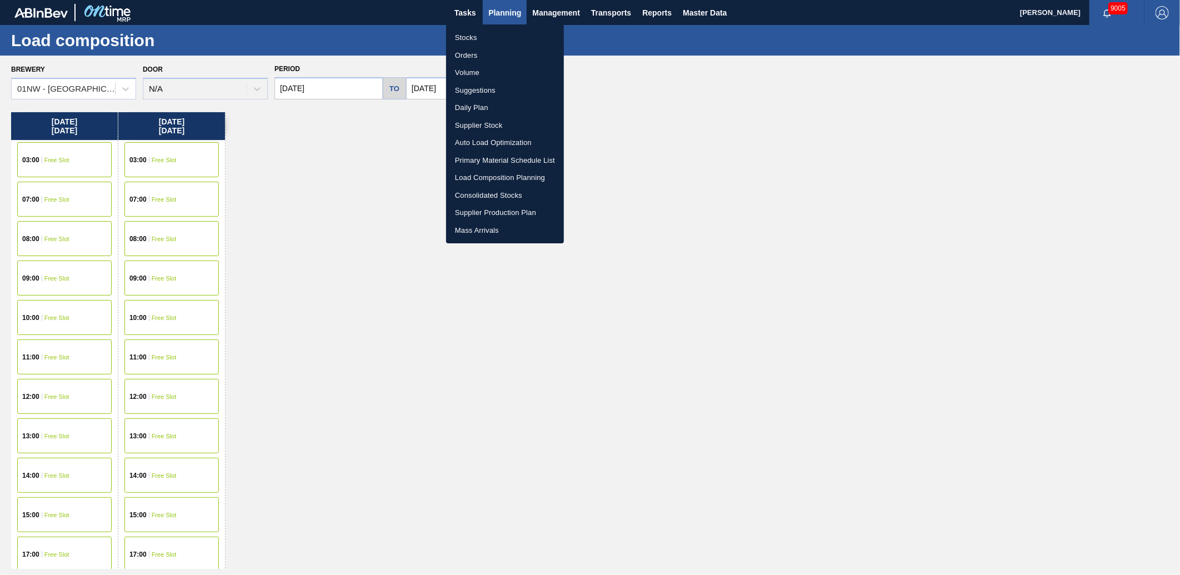
click at [481, 39] on li "Stocks" at bounding box center [505, 38] width 118 height 18
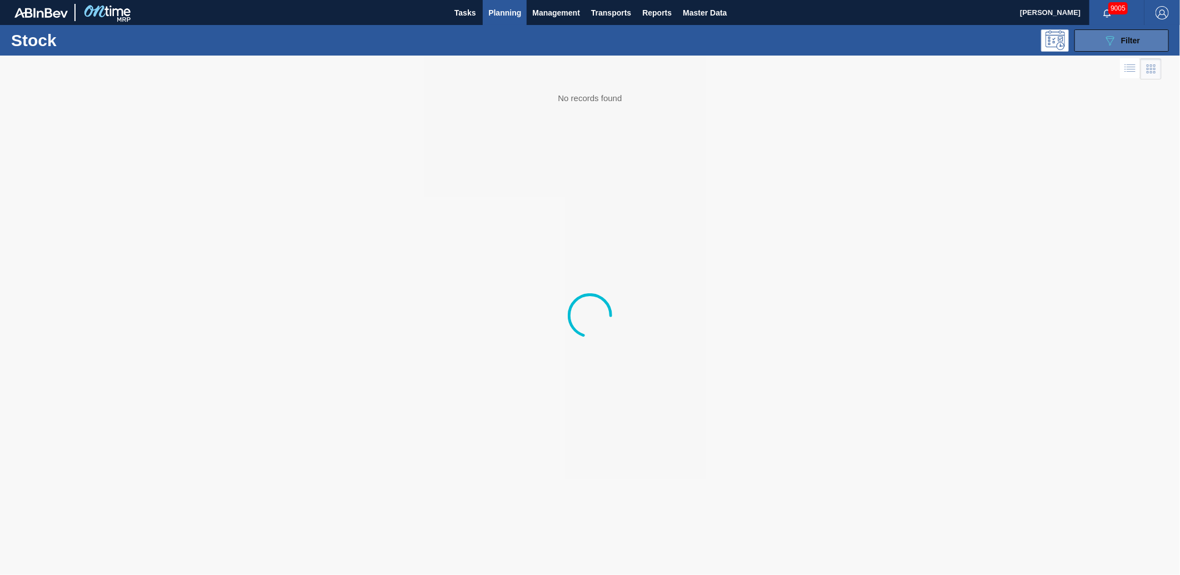
click at [1113, 45] on icon "089F7B8B-B2A5-4AFE-B5C0-19BA573D28AC" at bounding box center [1109, 40] width 13 height 13
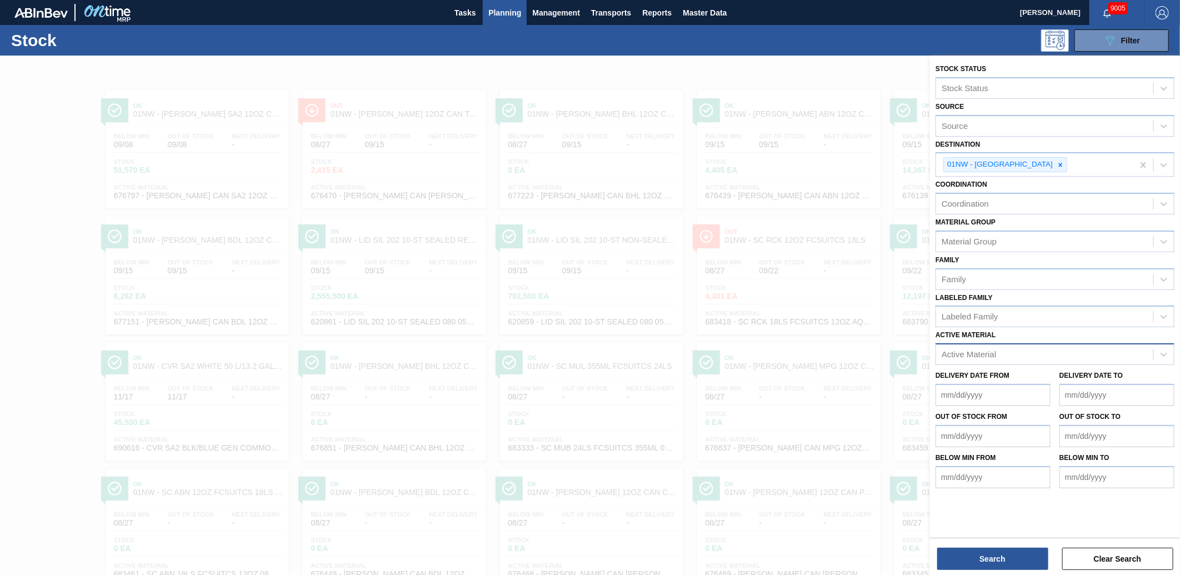
click at [981, 353] on div "Active Material" at bounding box center [968, 354] width 54 height 9
type Material "676470"
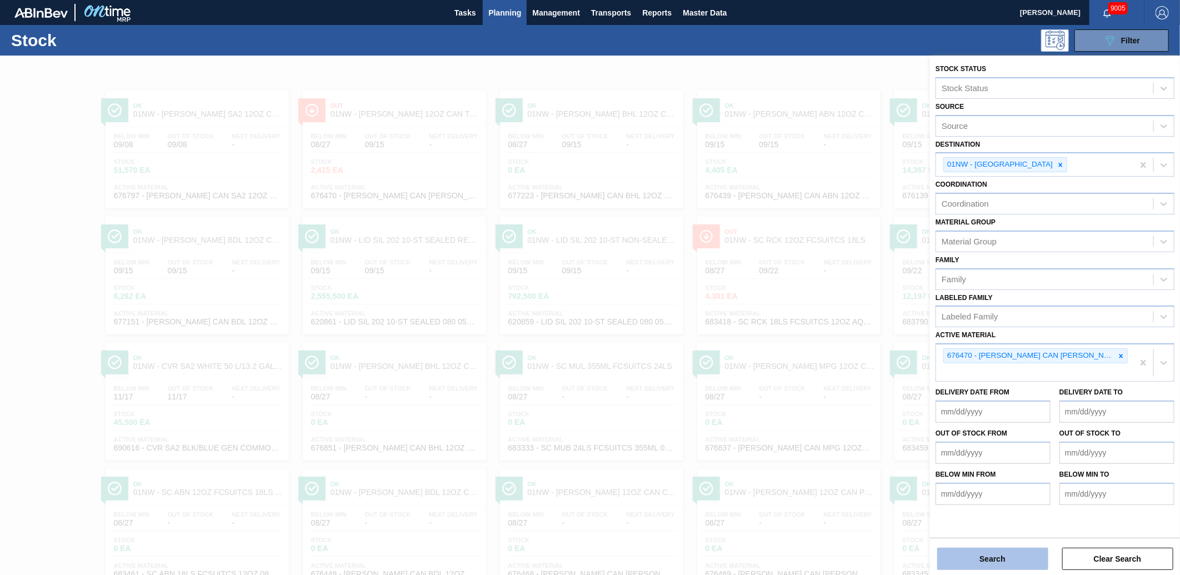
click at [1030, 563] on button "Search" at bounding box center [992, 559] width 111 height 22
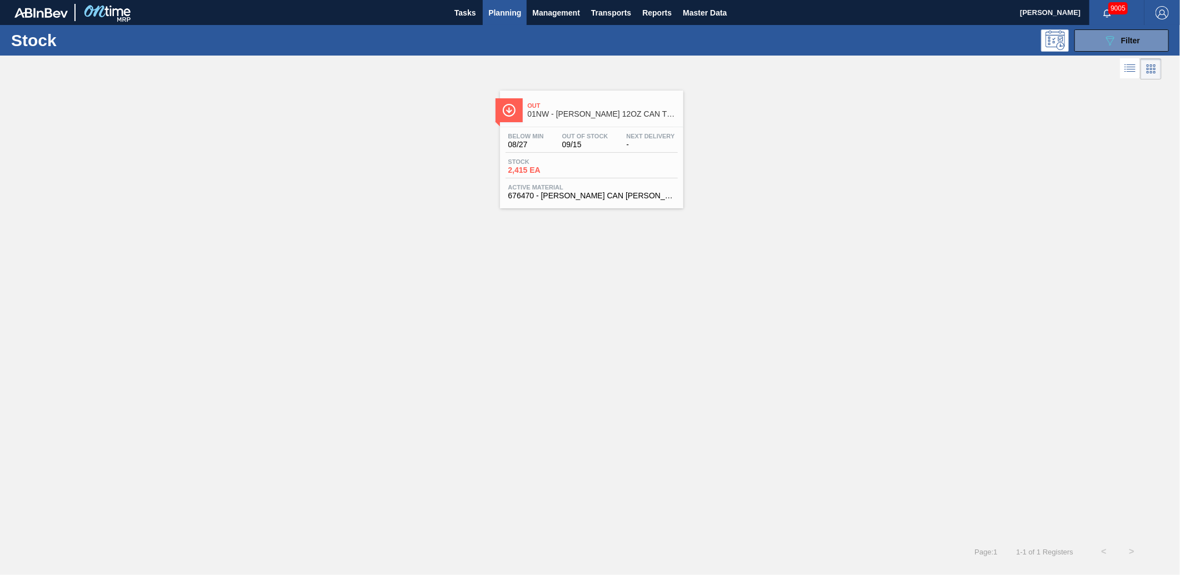
click at [569, 173] on span "2,415 EA" at bounding box center [547, 170] width 78 height 8
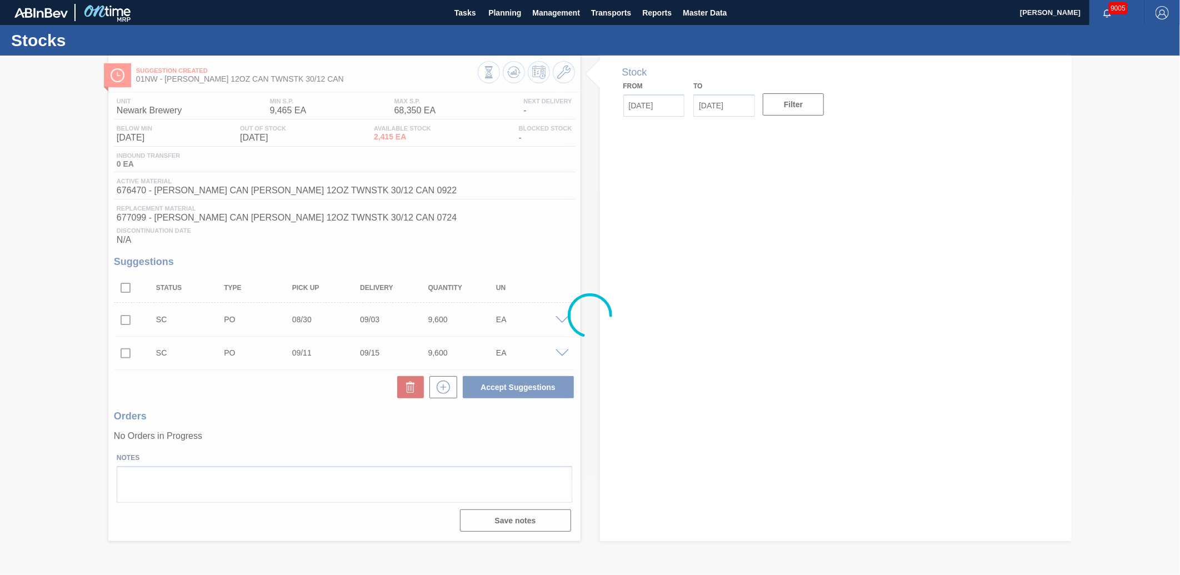
type input "[DATE]"
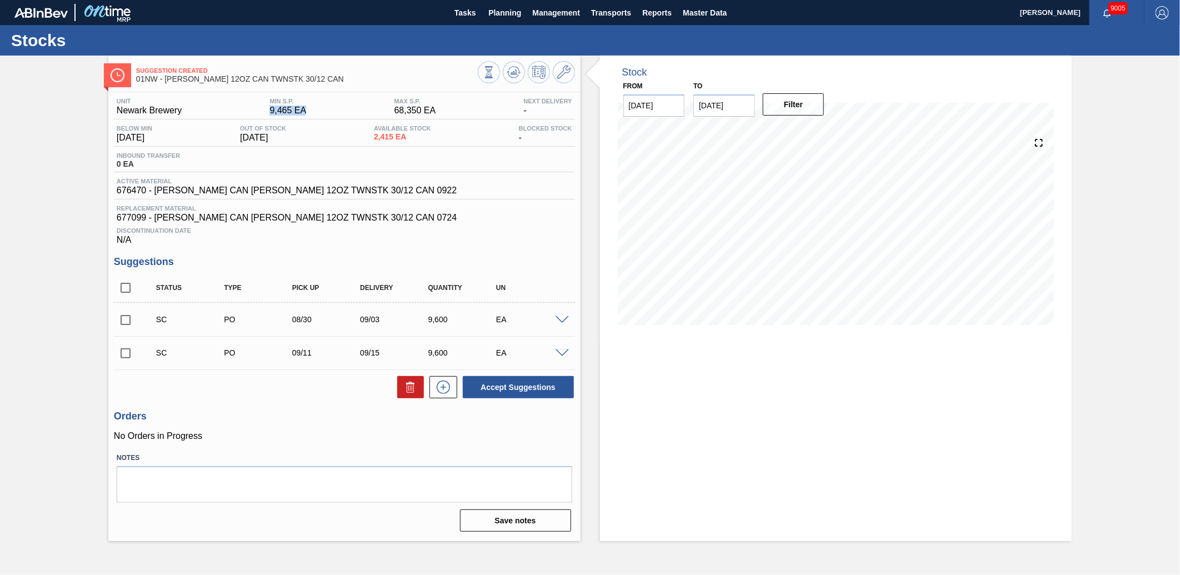
drag, startPoint x: 268, startPoint y: 107, endPoint x: 308, endPoint y: 119, distance: 41.7
click at [308, 119] on div "Unit Newark Brewery MIN S.P. 9,465 EA MAX S.P. 68,350 EA Next Delivery -" at bounding box center [344, 109] width 461 height 22
drag, startPoint x: 308, startPoint y: 119, endPoint x: 267, endPoint y: 93, distance: 47.9
click at [267, 93] on div "Unit Newark Brewery MIN S.P. 9,465 EA MAX S.P. 68,350 EA Next Delivery - Below …" at bounding box center [344, 313] width 472 height 443
drag, startPoint x: 395, startPoint y: 109, endPoint x: 443, endPoint y: 117, distance: 48.3
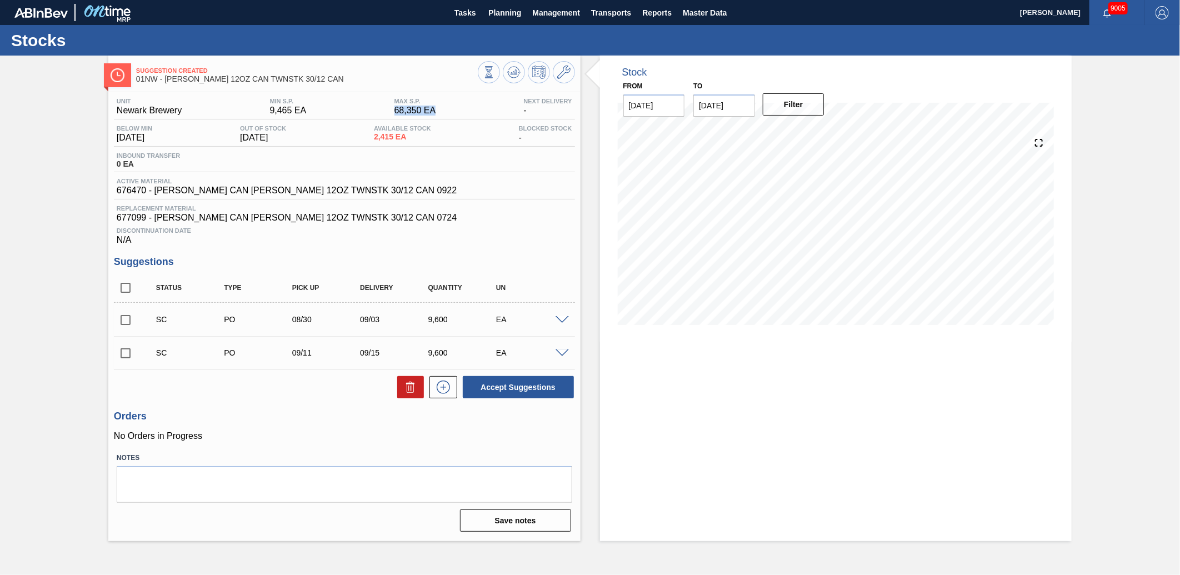
click at [443, 117] on div "Unit Newark Brewery MIN S.P. 9,465 EA MAX S.P. 68,350 EA Next Delivery -" at bounding box center [344, 109] width 461 height 22
drag, startPoint x: 443, startPoint y: 117, endPoint x: 379, endPoint y: 98, distance: 67.0
click at [379, 99] on div "Unit Newark Brewery MIN S.P. 9,465 EA MAX S.P. 68,350 EA Next Delivery -" at bounding box center [344, 109] width 461 height 22
drag, startPoint x: 456, startPoint y: 114, endPoint x: 389, endPoint y: 113, distance: 67.2
click at [389, 113] on div "Unit Newark Brewery MIN S.P. 9,465 EA MAX S.P. 68,350 EA Next Delivery -" at bounding box center [344, 109] width 461 height 22
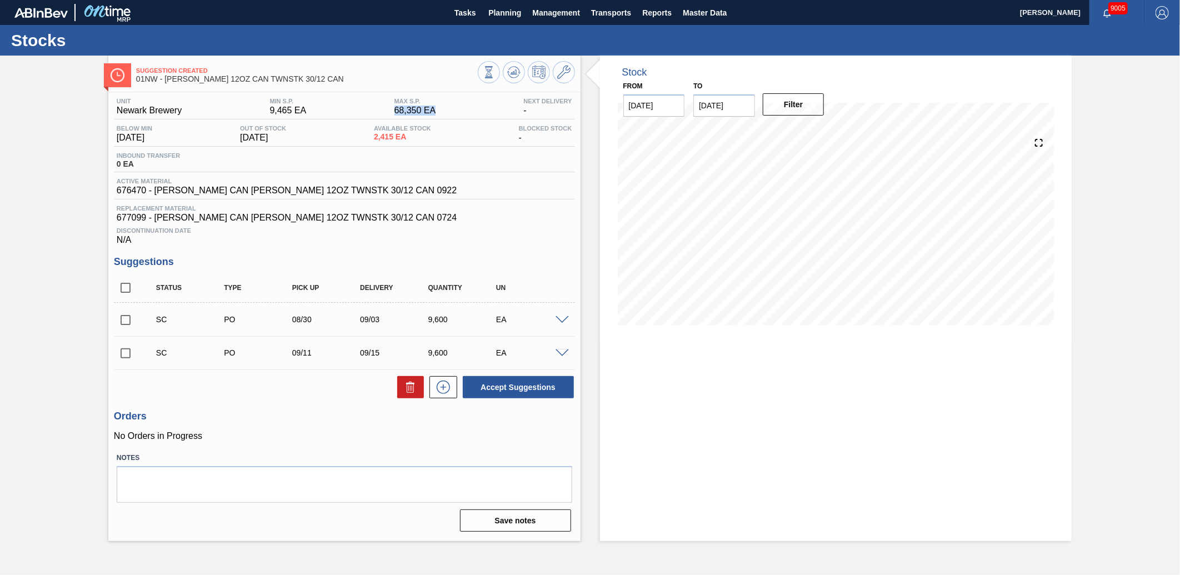
drag, startPoint x: 389, startPoint y: 113, endPoint x: 353, endPoint y: 104, distance: 36.8
click at [353, 108] on div "Unit Newark Brewery MIN S.P. 9,465 EA MAX S.P. 68,350 EA Next Delivery -" at bounding box center [344, 109] width 461 height 22
drag, startPoint x: 313, startPoint y: 109, endPoint x: 267, endPoint y: 106, distance: 46.3
click at [267, 106] on div "Unit Newark Brewery MIN S.P. 9,465 EA MAX S.P. 68,350 EA Next Delivery -" at bounding box center [344, 109] width 461 height 22
click at [471, 164] on div "Inbound Transfer 0 EA" at bounding box center [344, 162] width 461 height 20
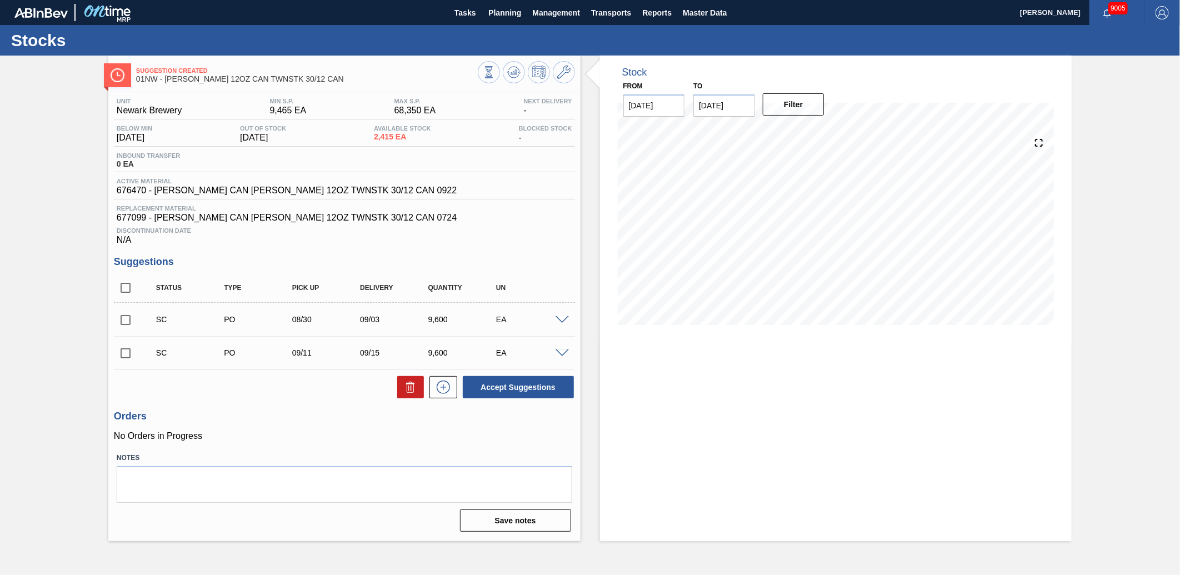
click at [590, 128] on div "Stock From [DATE] to [DATE] Filter 09/10 Stock Projection 12,015 SAP Planning 0…" at bounding box center [825, 298] width 491 height 485
